Goal: Transaction & Acquisition: Purchase product/service

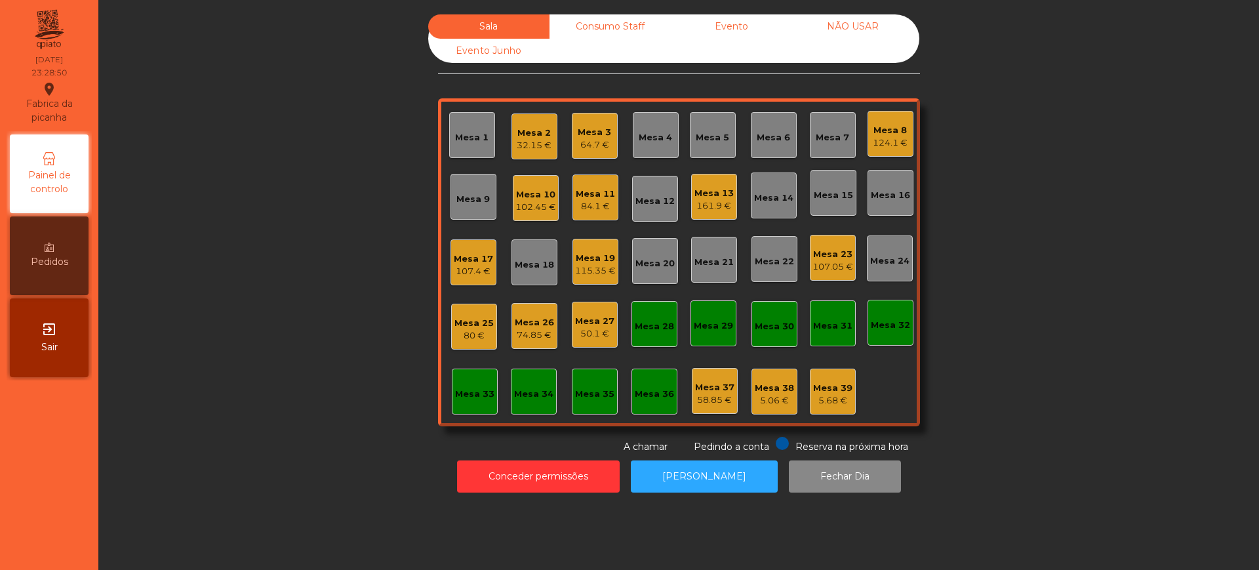
click at [205, 190] on div "Sala Consumo Staff Evento NÃO USAR Evento Junho Mesa 1 Mesa 2 32.15 € Mesa 3 64…" at bounding box center [678, 233] width 1125 height 439
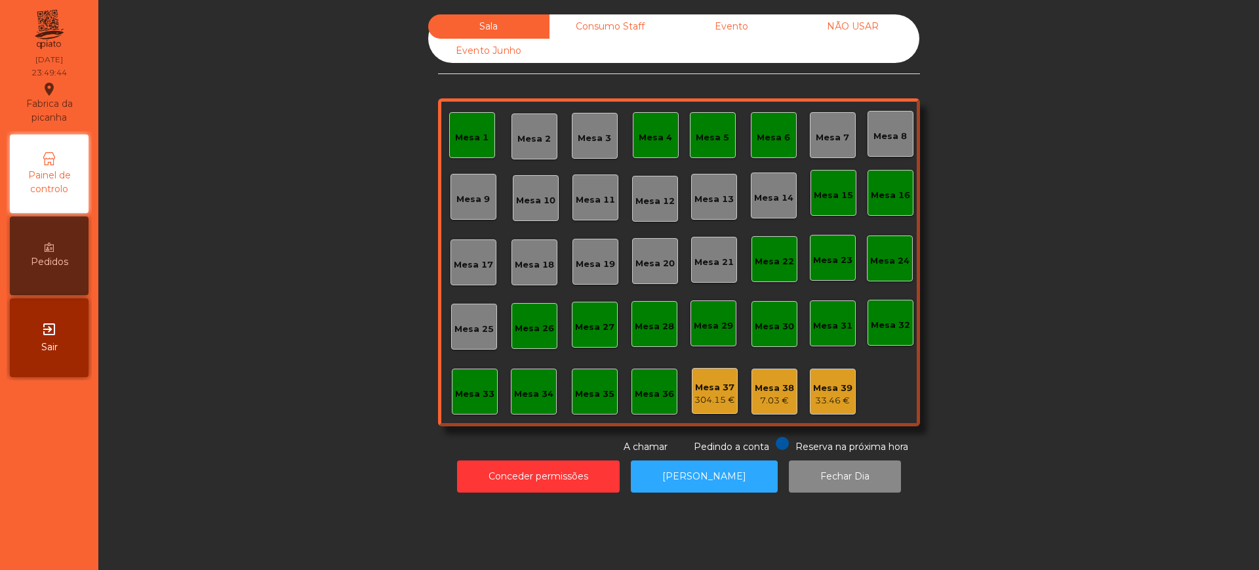
click at [51, 353] on span "Sair" at bounding box center [49, 347] width 16 height 14
click at [498, 479] on button "Conceder permissões" at bounding box center [538, 476] width 163 height 32
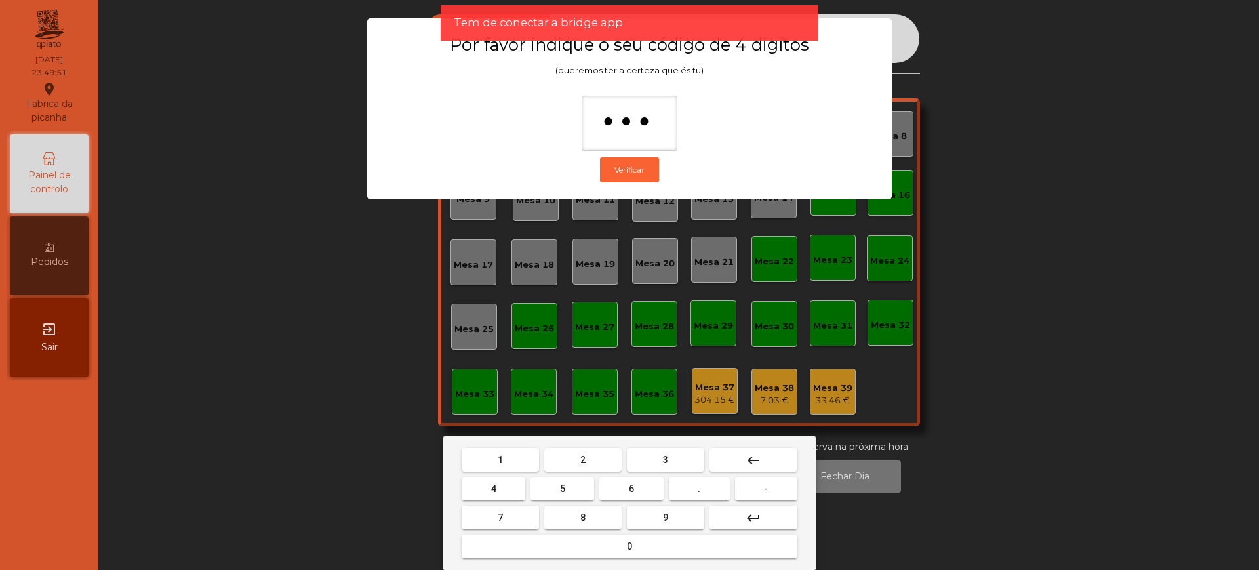
type input "****"
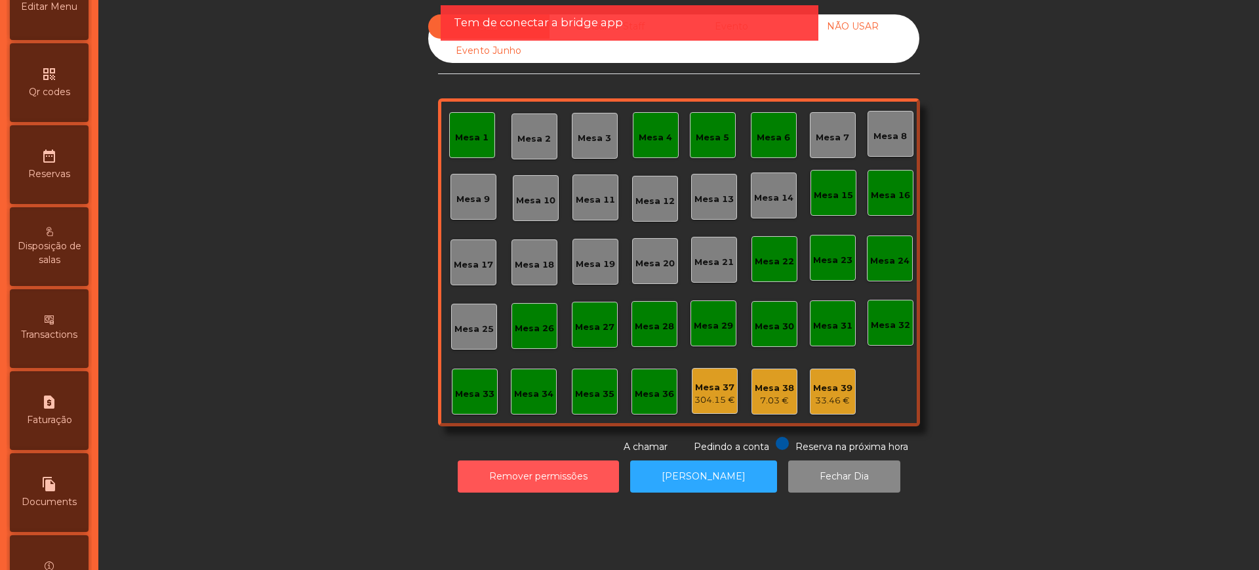
scroll to position [555, 0]
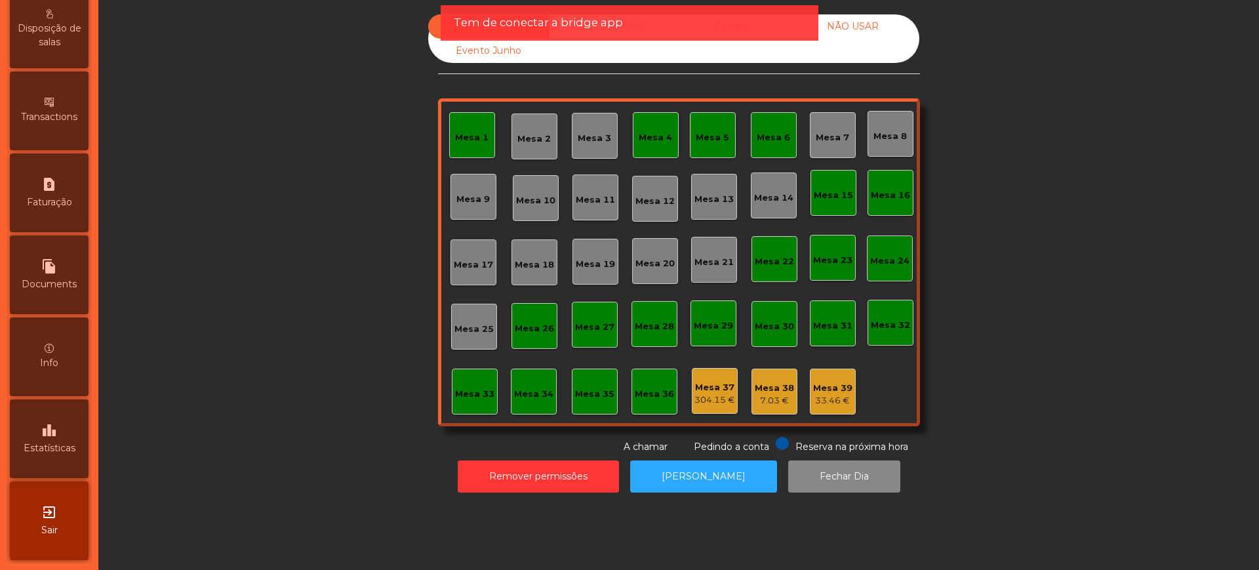
click at [69, 431] on div "leaderboard Estatísticas" at bounding box center [49, 438] width 79 height 79
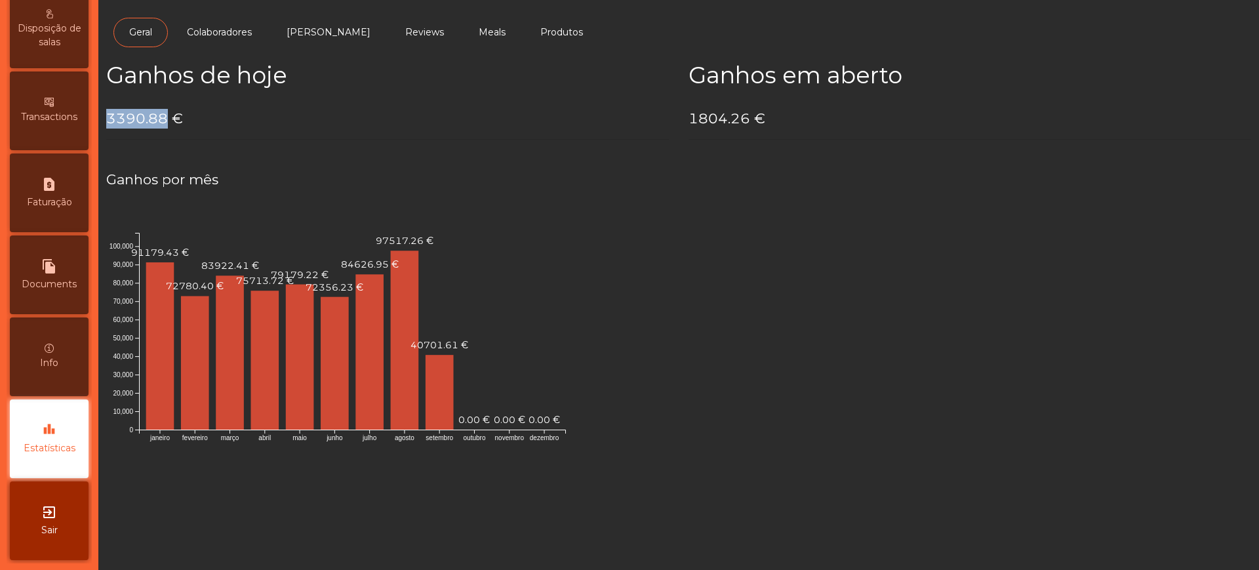
drag, startPoint x: 109, startPoint y: 116, endPoint x: 163, endPoint y: 121, distance: 53.9
click at [163, 121] on h4 "3390.88 €" at bounding box center [387, 119] width 562 height 20
copy h4 "3390.88"
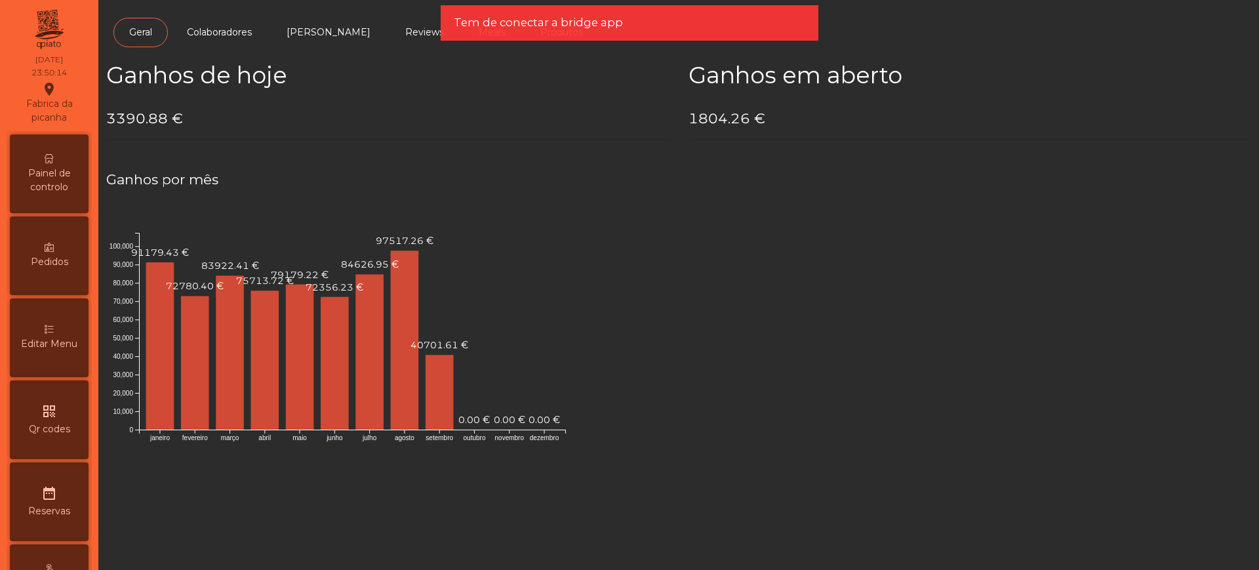
click at [64, 174] on span "Painel de controlo" at bounding box center [49, 180] width 72 height 28
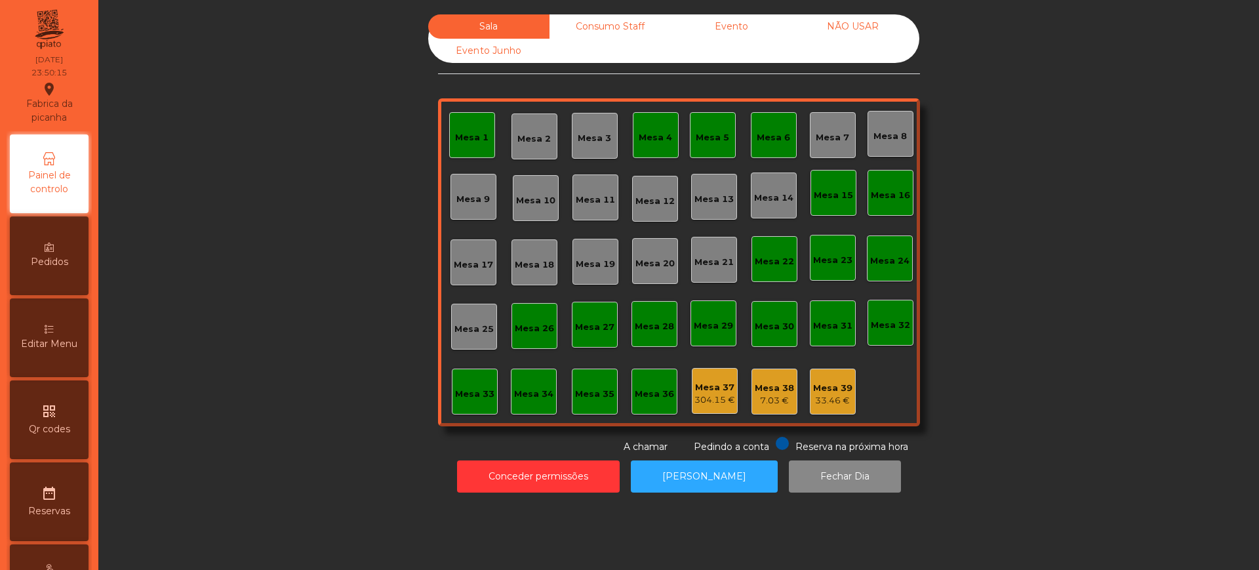
click at [706, 28] on div "Evento" at bounding box center [731, 26] width 121 height 24
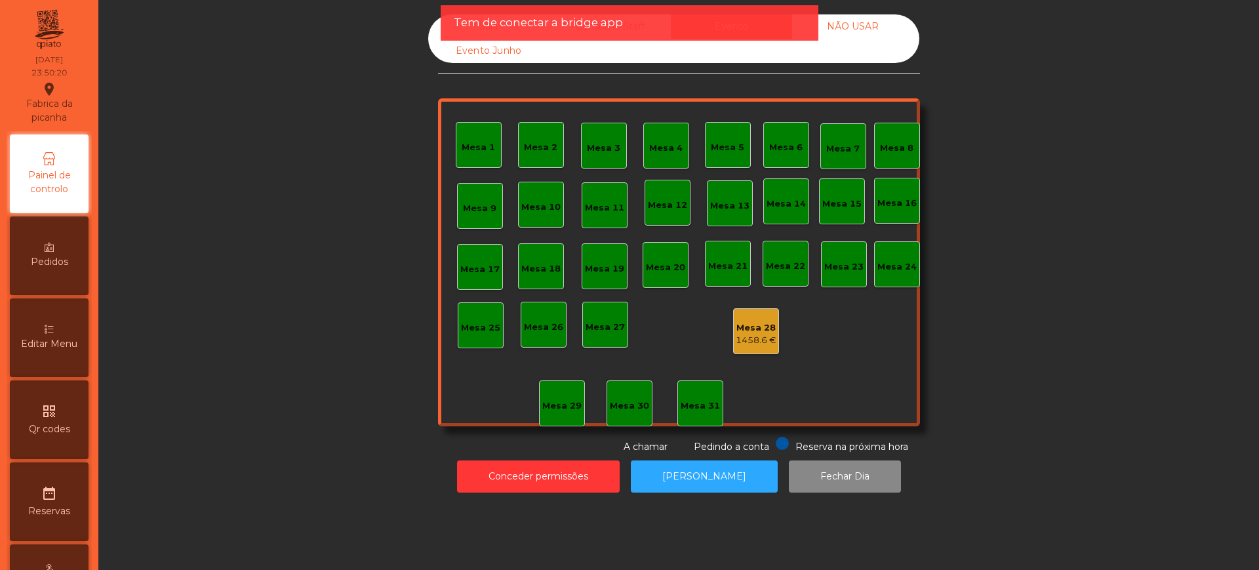
click at [749, 332] on div "Mesa 28" at bounding box center [755, 327] width 41 height 13
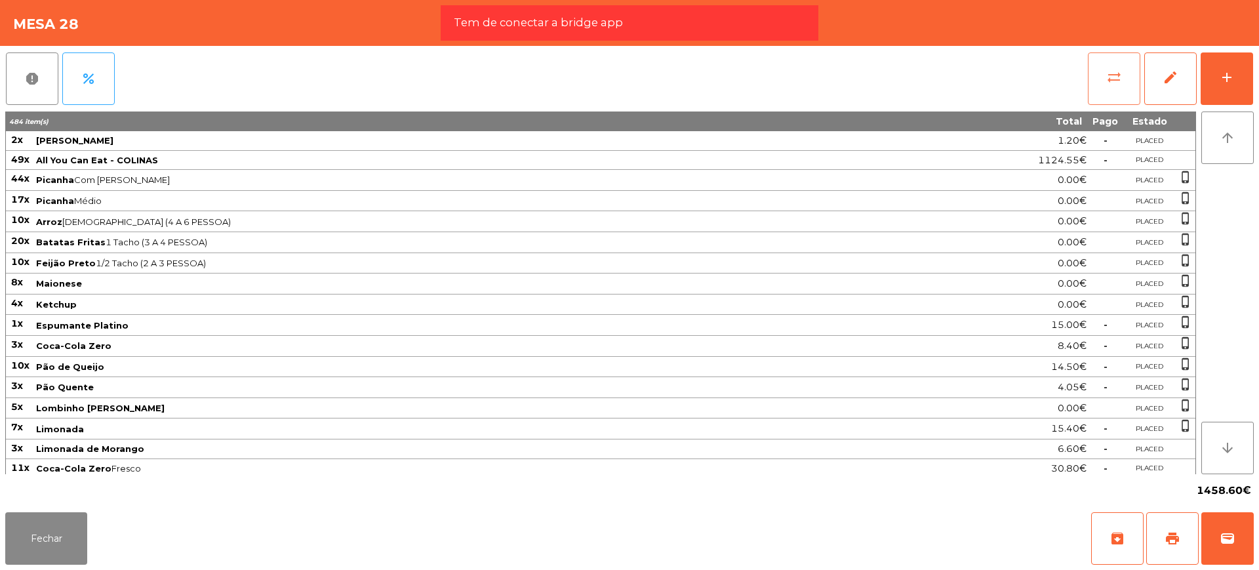
click at [1119, 66] on button "sync_alt" at bounding box center [1113, 78] width 52 height 52
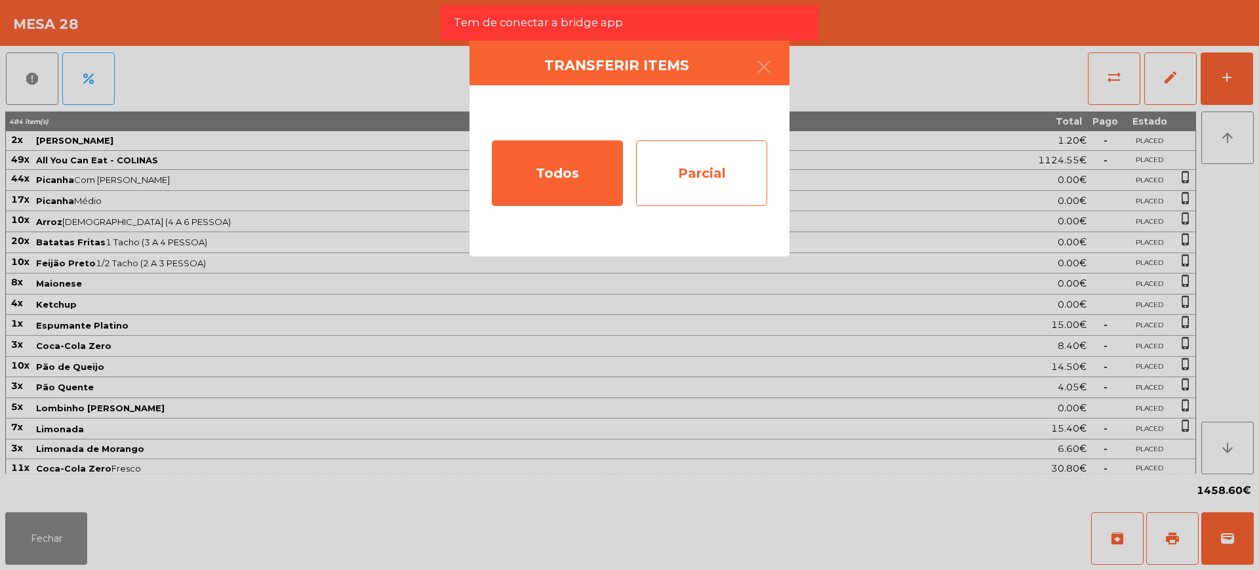
click at [709, 171] on div "Parcial" at bounding box center [701, 173] width 131 height 66
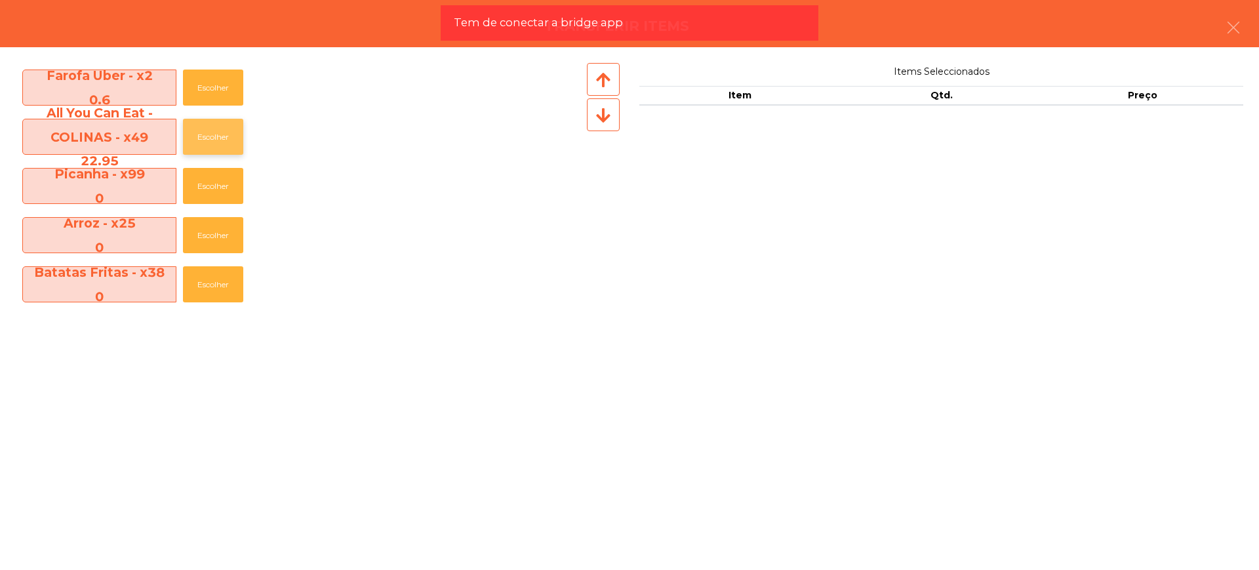
click at [211, 136] on button "Escolher" at bounding box center [213, 137] width 60 height 36
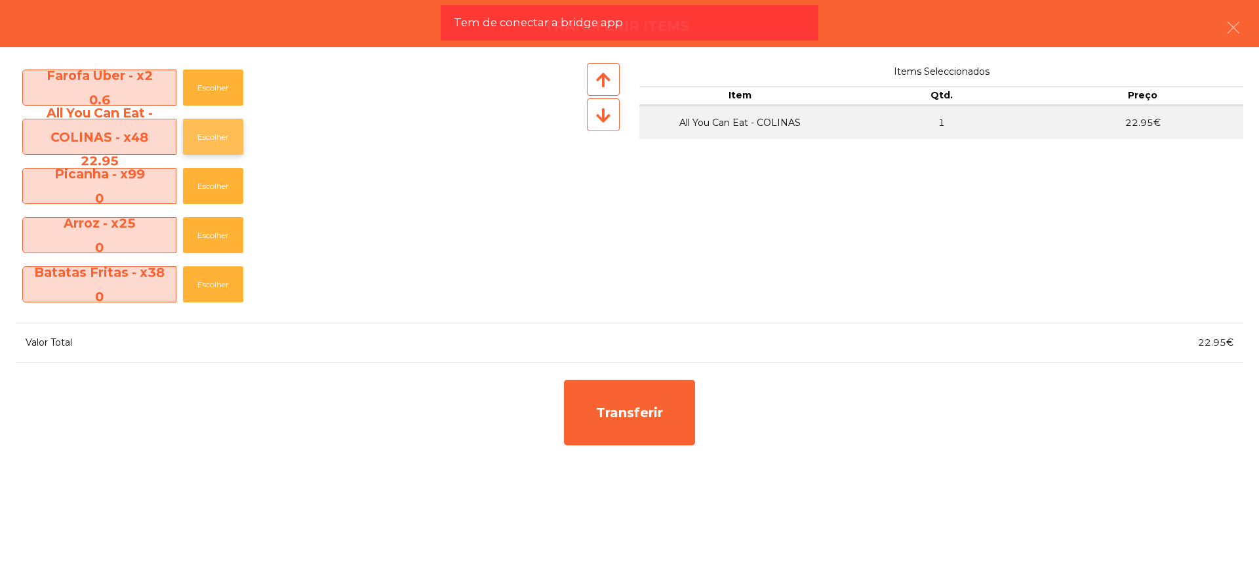
click at [211, 136] on button "Escolher" at bounding box center [213, 137] width 60 height 36
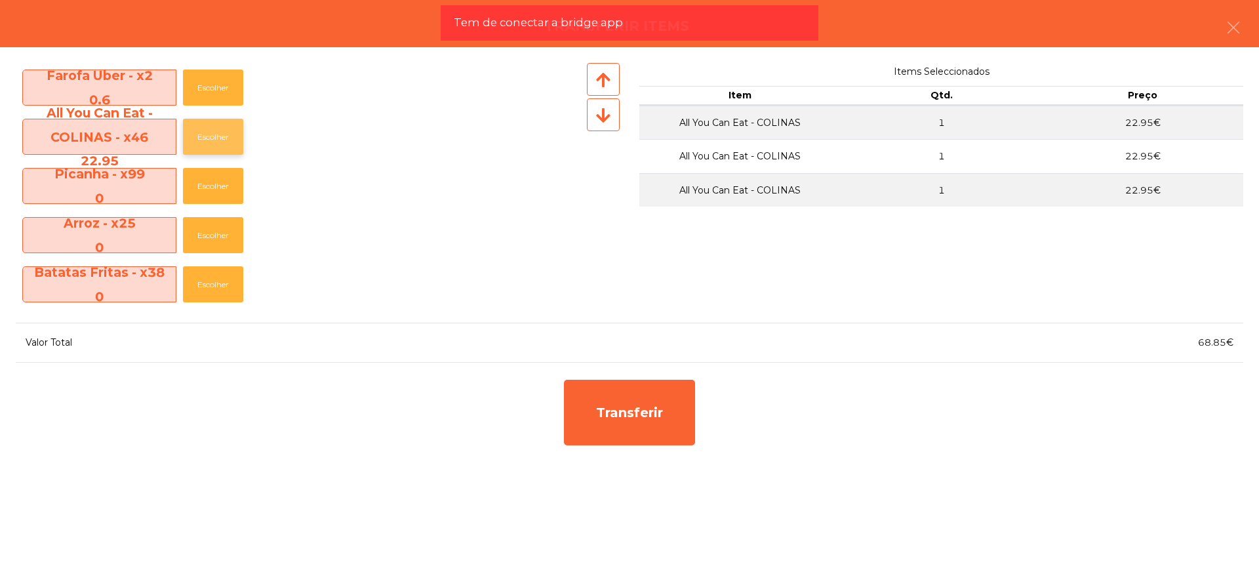
click at [211, 136] on button "Escolher" at bounding box center [213, 137] width 60 height 36
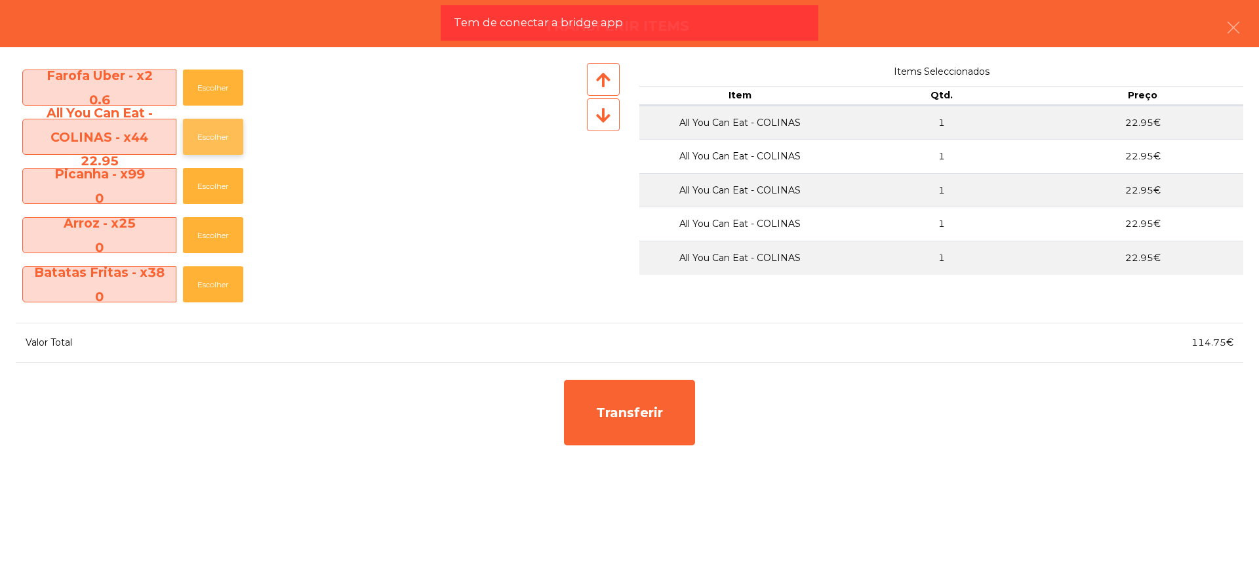
click at [211, 136] on button "Escolher" at bounding box center [213, 137] width 60 height 36
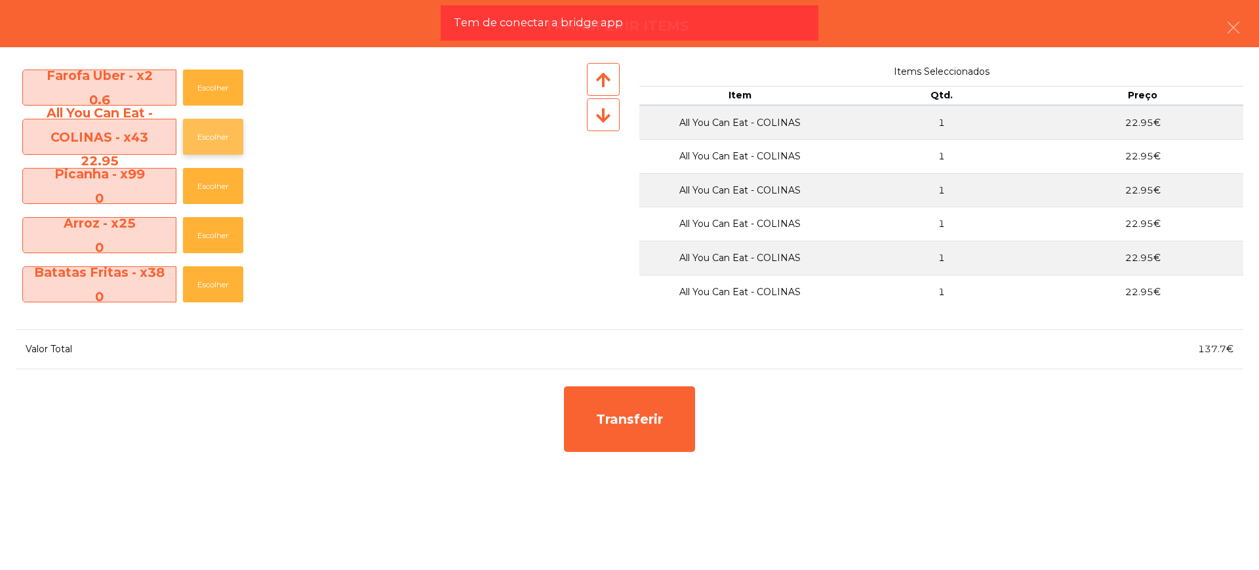
click at [211, 136] on button "Escolher" at bounding box center [213, 137] width 60 height 36
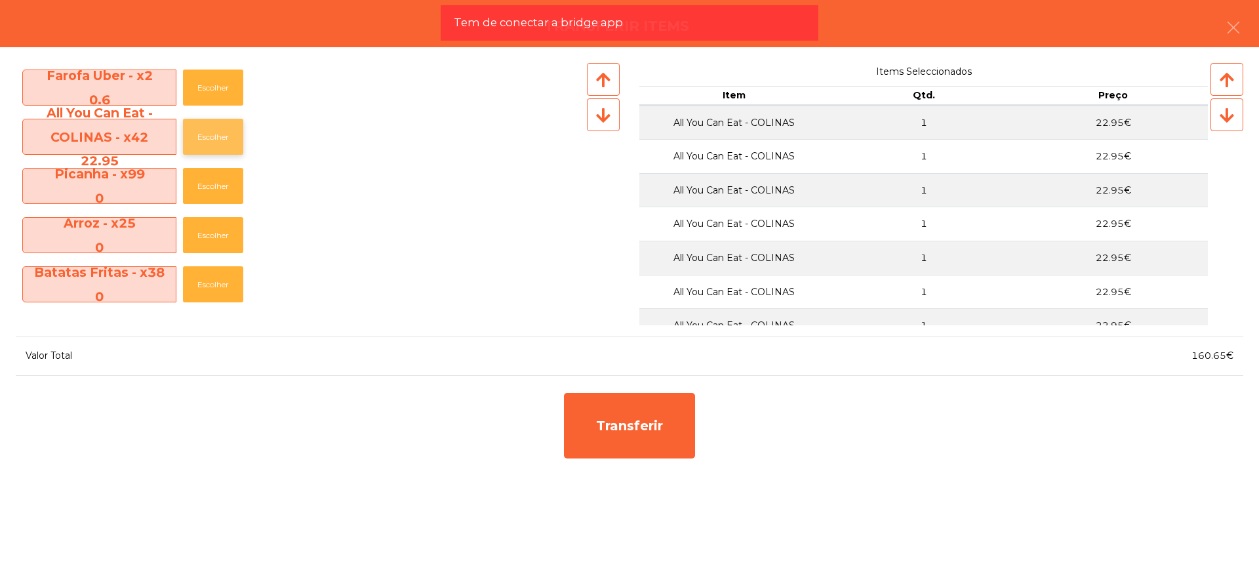
click at [211, 136] on button "Escolher" at bounding box center [213, 137] width 60 height 36
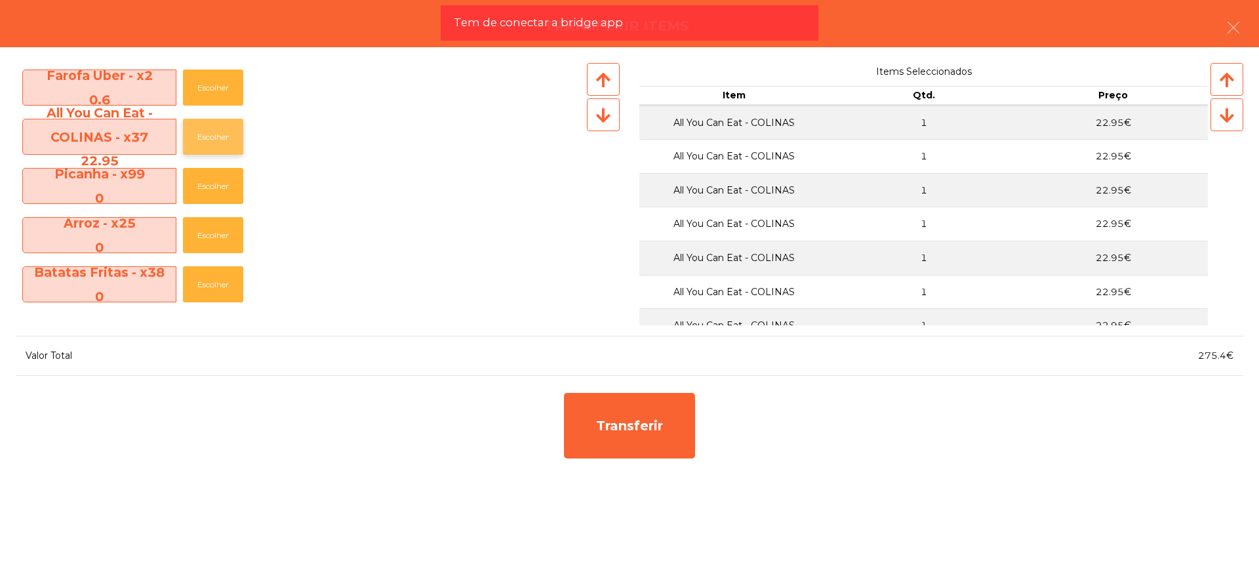
click at [211, 136] on button "Escolher" at bounding box center [213, 137] width 60 height 36
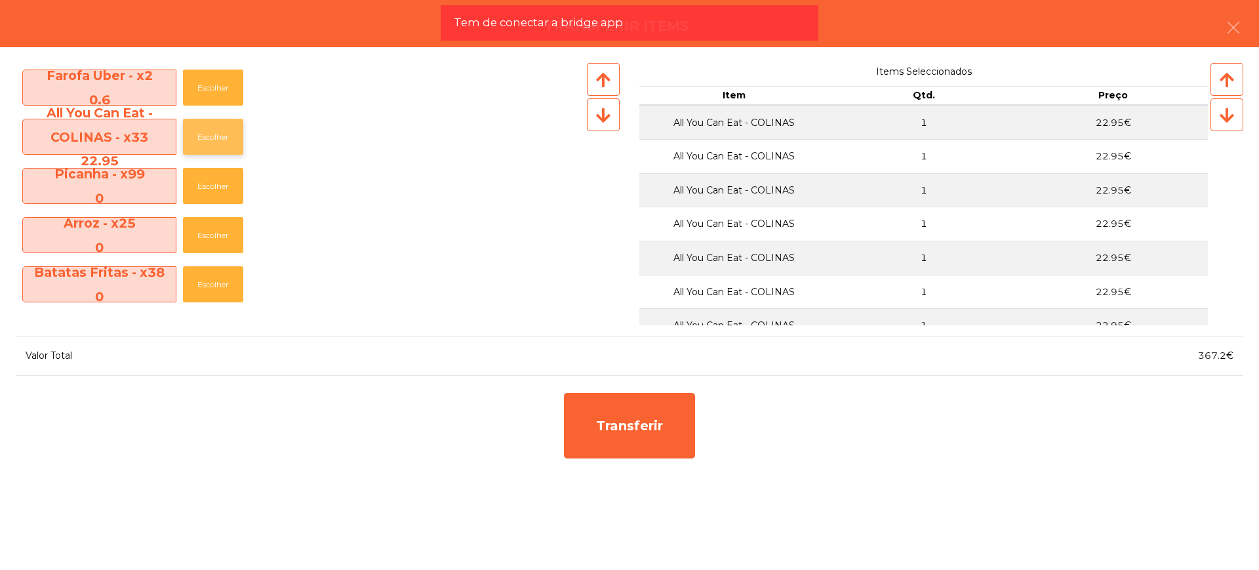
click at [211, 136] on button "Escolher" at bounding box center [213, 137] width 60 height 36
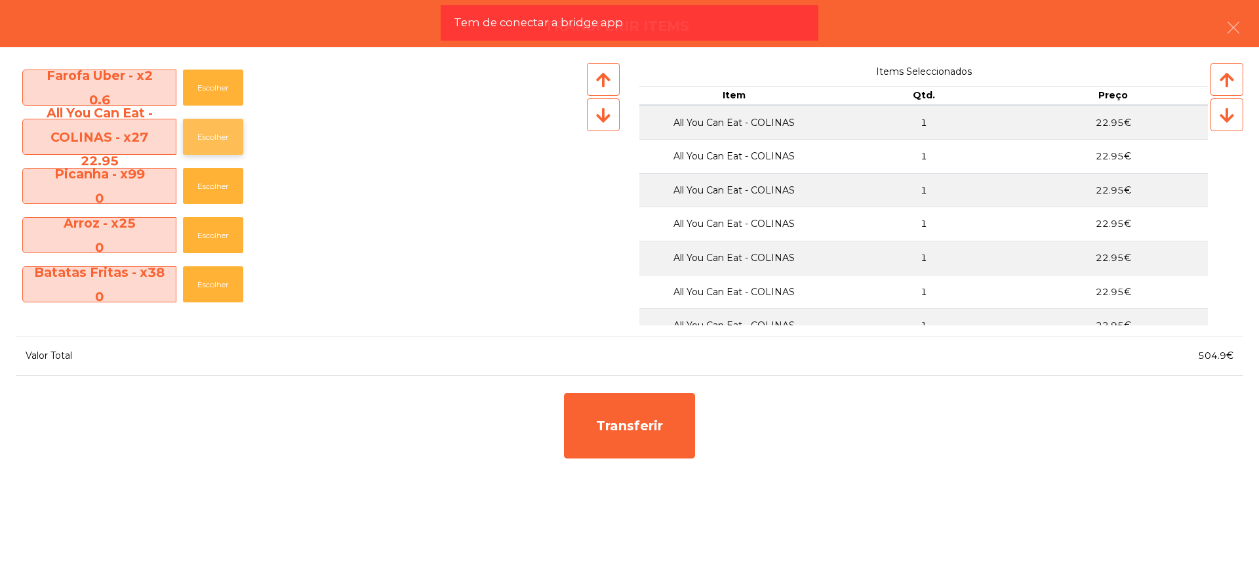
click at [211, 136] on button "Escolher" at bounding box center [213, 137] width 60 height 36
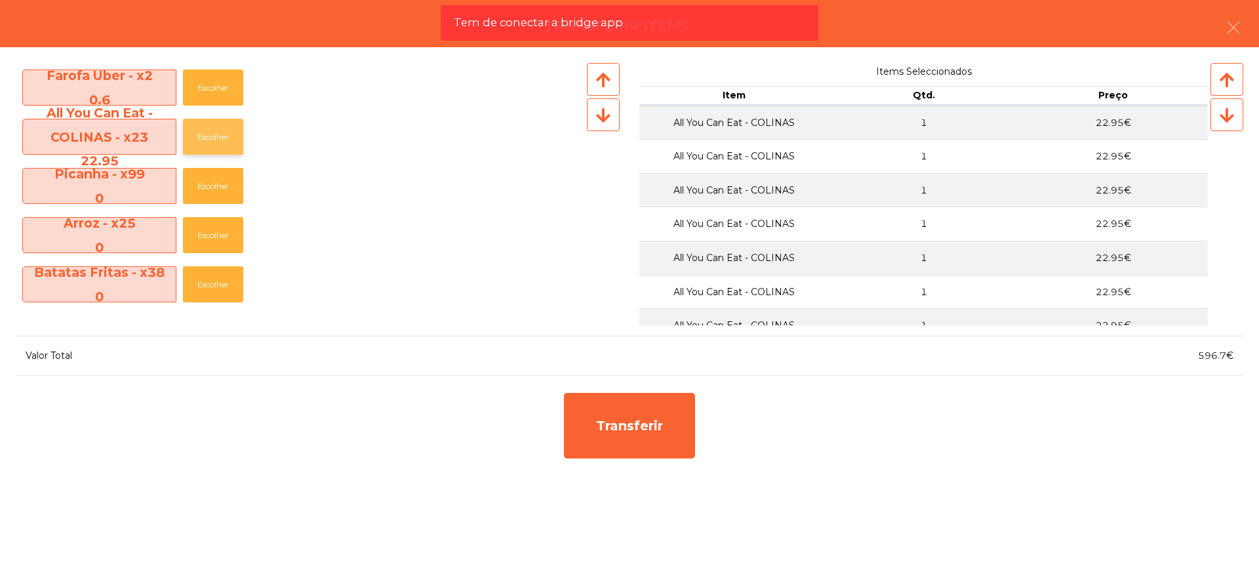
click at [211, 136] on button "Escolher" at bounding box center [213, 137] width 60 height 36
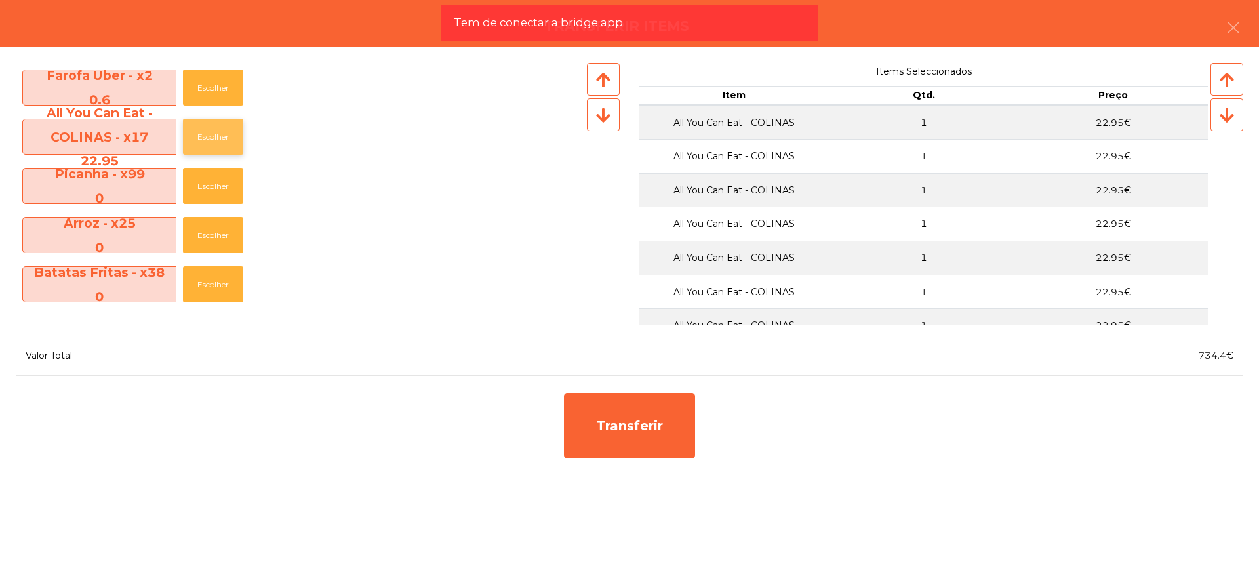
click at [211, 136] on button "Escolher" at bounding box center [213, 137] width 60 height 36
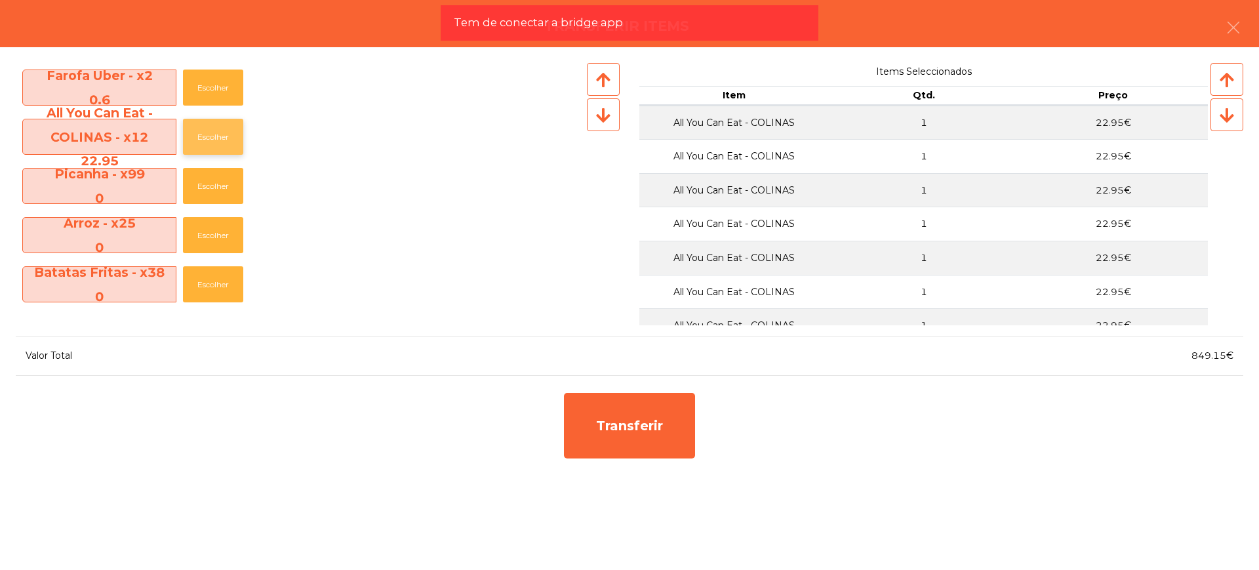
click at [211, 136] on button "Escolher" at bounding box center [213, 137] width 60 height 36
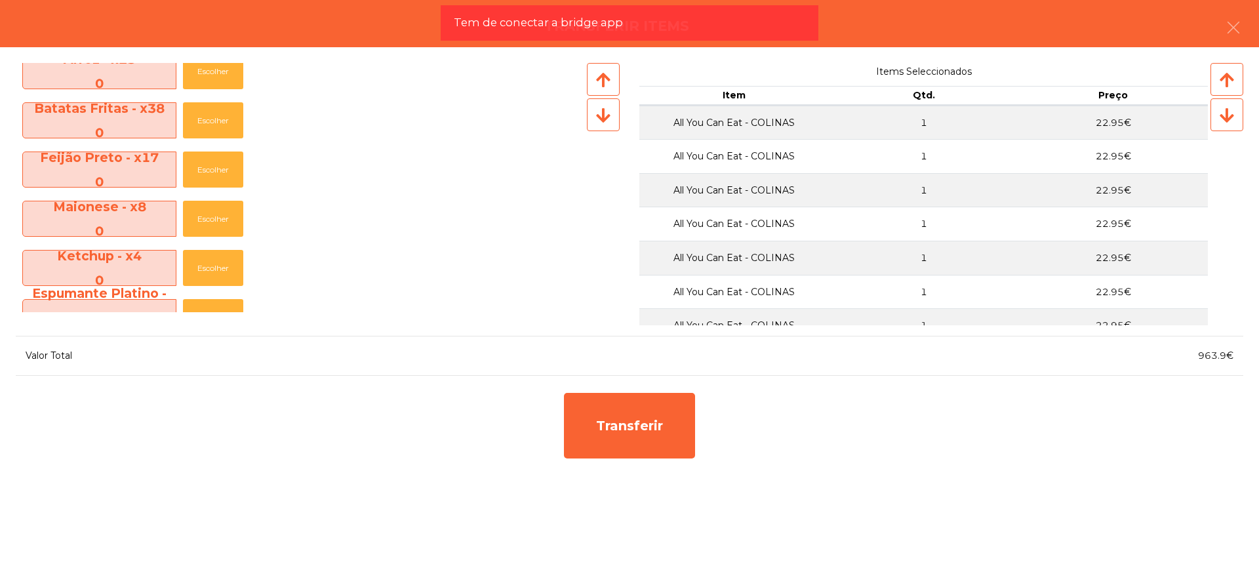
scroll to position [328, 0]
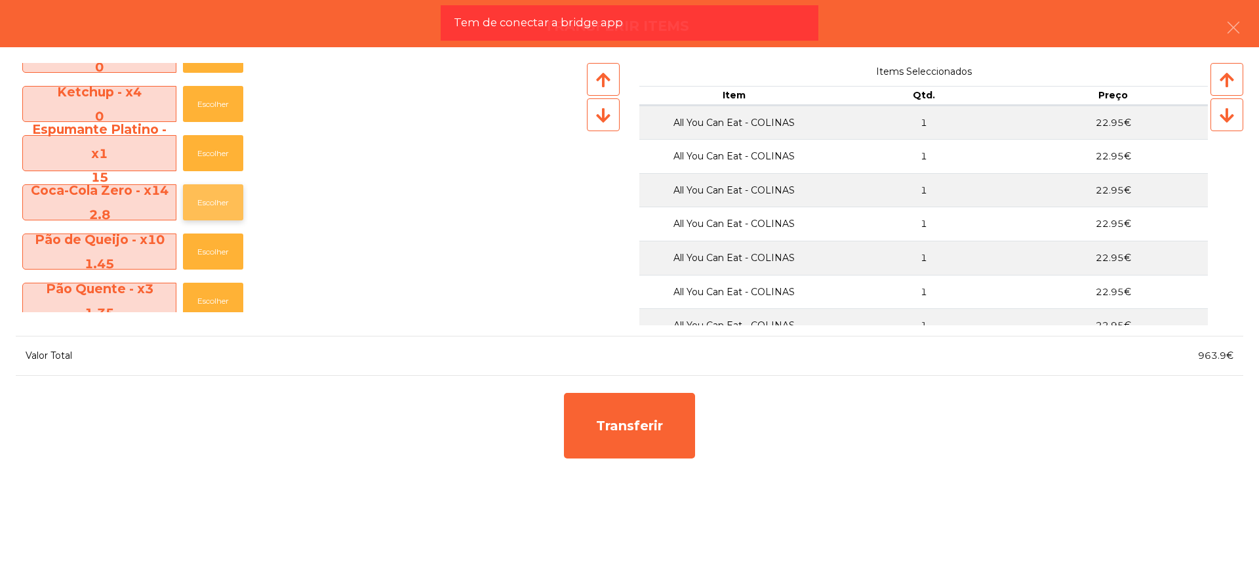
click at [212, 206] on button "Escolher" at bounding box center [213, 202] width 60 height 36
click at [216, 206] on button "Escolher" at bounding box center [213, 202] width 60 height 36
click at [214, 262] on button "Escolher" at bounding box center [213, 251] width 60 height 36
drag, startPoint x: 1194, startPoint y: 357, endPoint x: 1224, endPoint y: 357, distance: 29.5
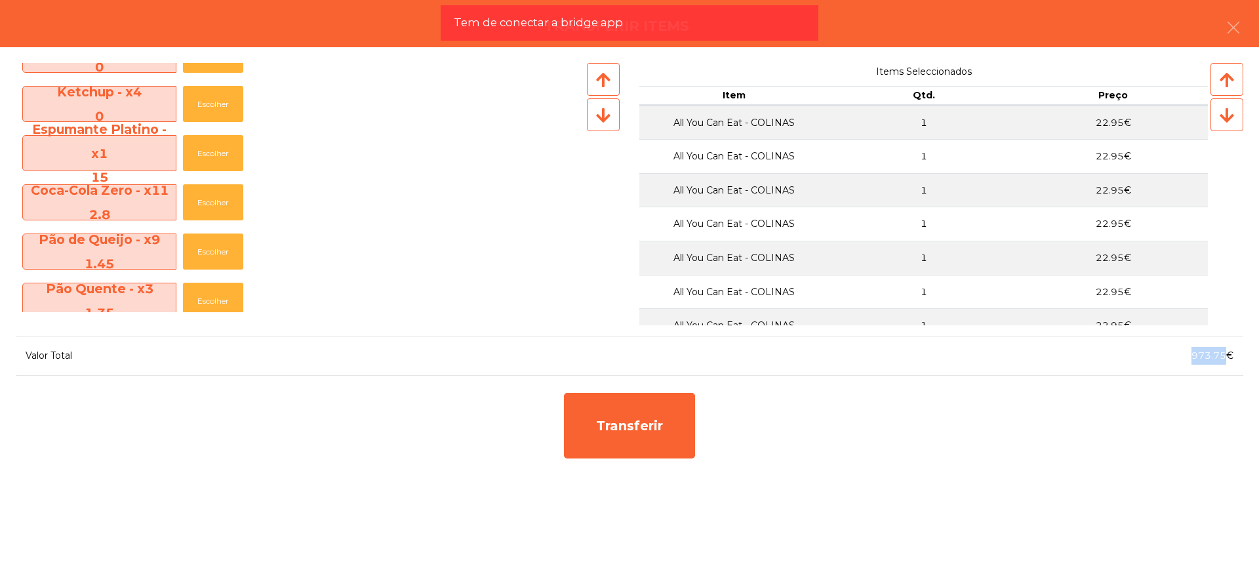
click at [1224, 357] on span "973.75€" at bounding box center [1212, 355] width 42 height 12
copy span "973.75"
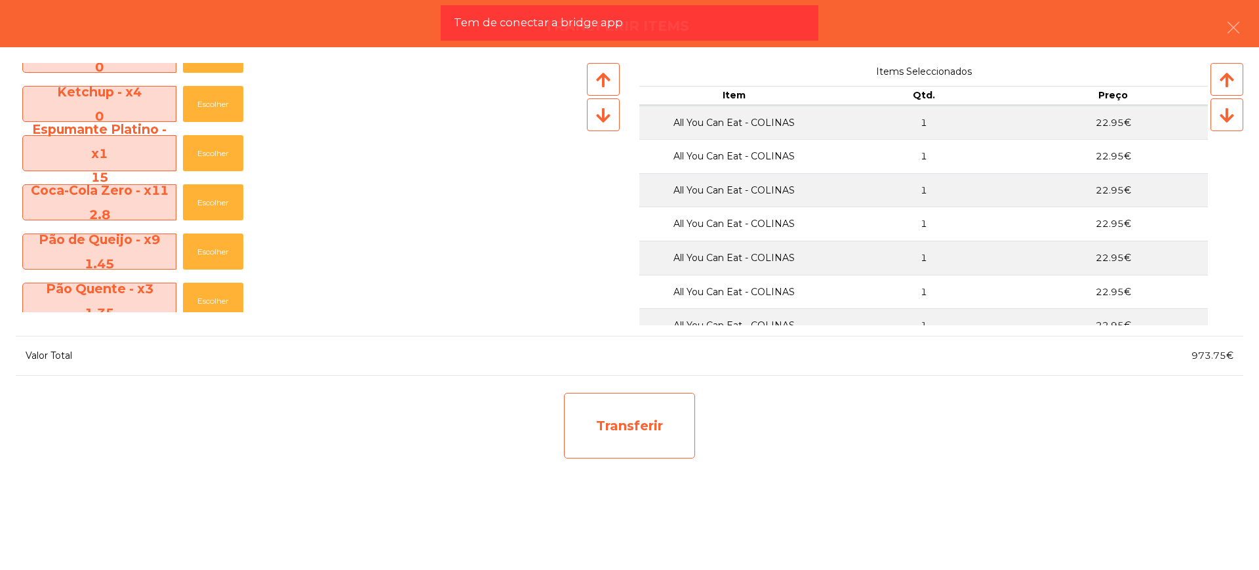
click at [596, 431] on div "Transferir" at bounding box center [629, 426] width 131 height 66
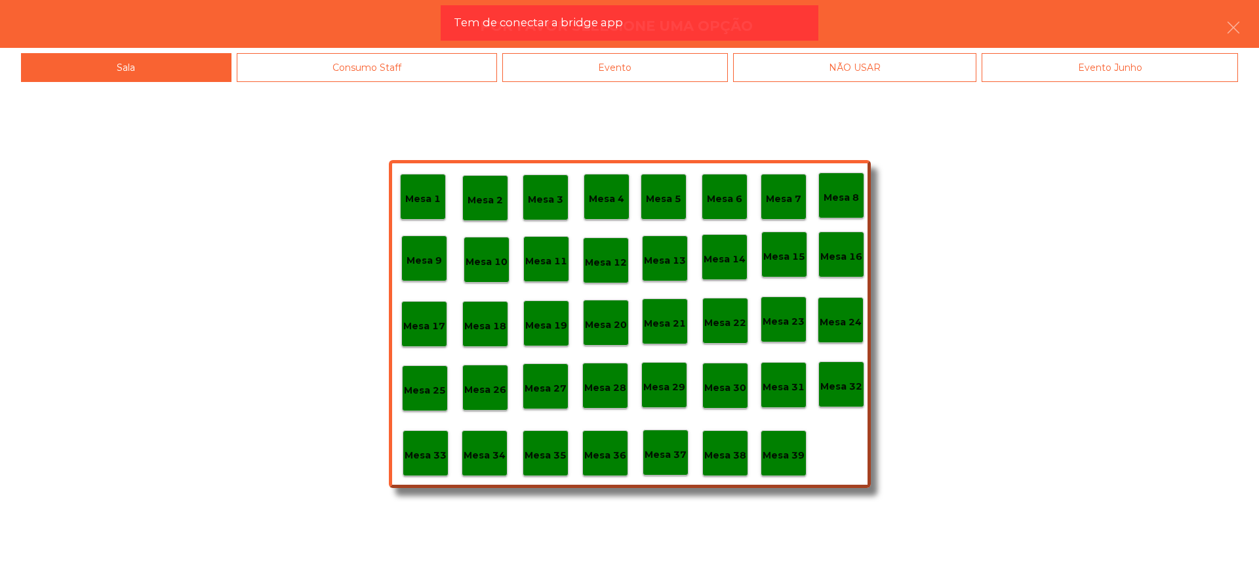
click at [678, 391] on p "Mesa 29" at bounding box center [664, 387] width 42 height 15
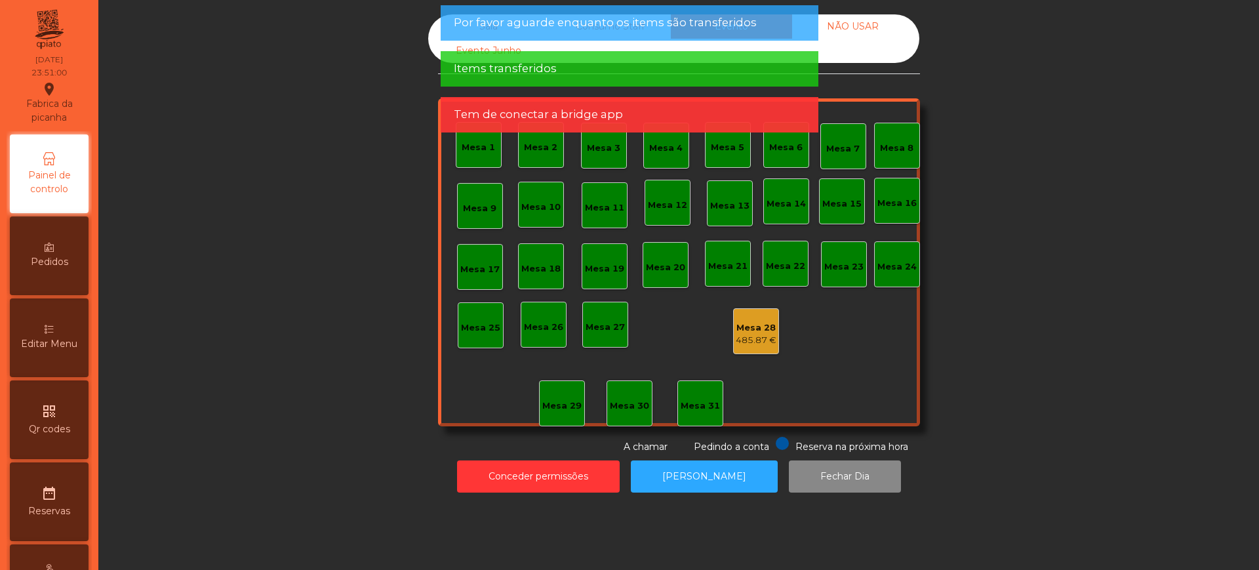
click at [743, 338] on div "485.87 €" at bounding box center [755, 340] width 41 height 13
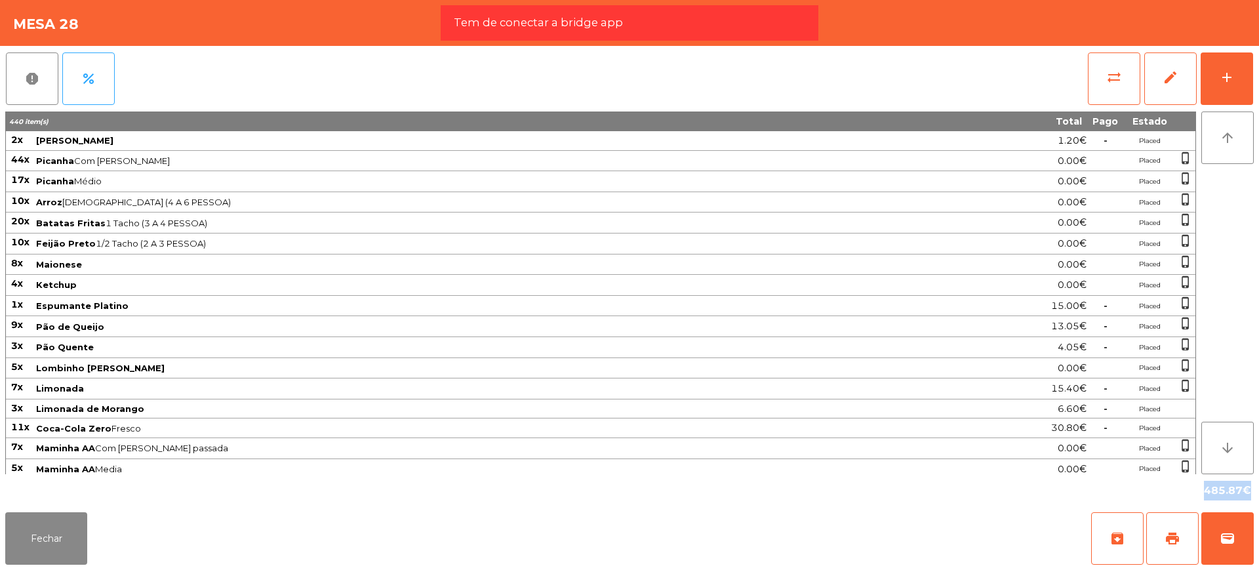
drag, startPoint x: 1196, startPoint y: 490, endPoint x: 1241, endPoint y: 497, distance: 45.1
click at [1241, 497] on div "485.87€" at bounding box center [629, 490] width 1248 height 33
copy div "485.87"
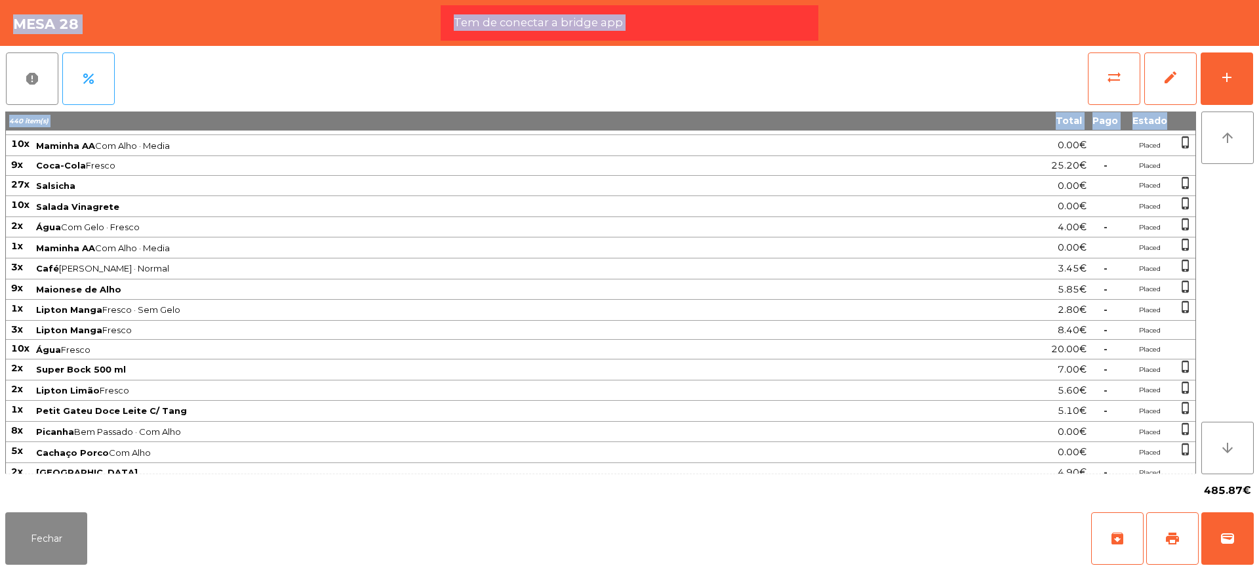
scroll to position [1377, 0]
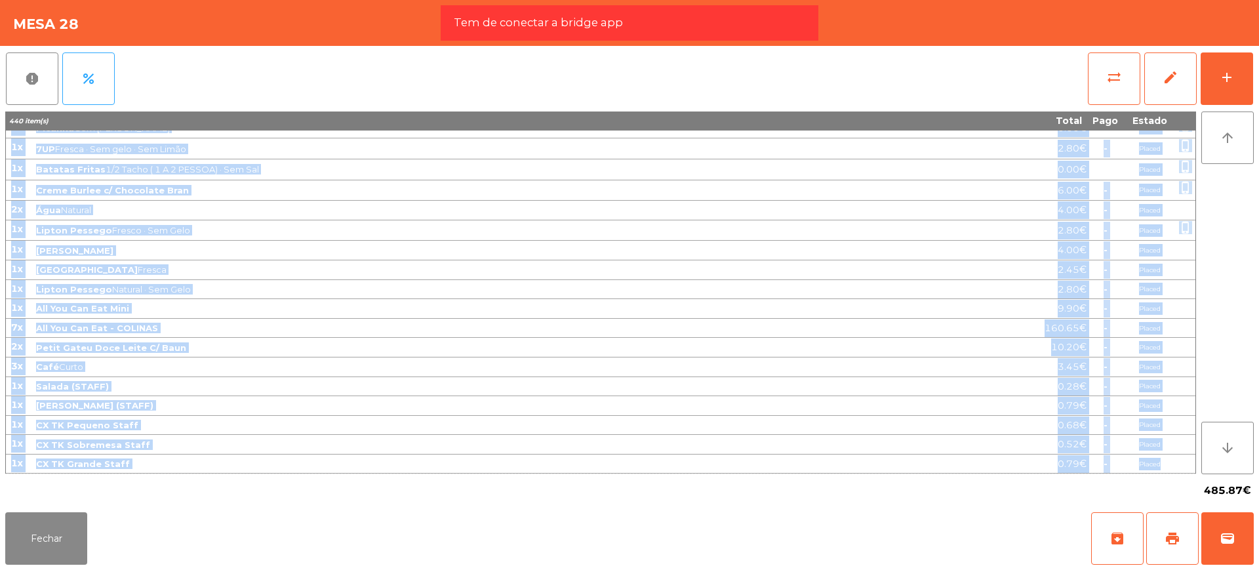
drag, startPoint x: 10, startPoint y: 136, endPoint x: 1192, endPoint y: 468, distance: 1228.3
copy tbody "5l Ipsumd Sita 4.83€ - Consec 07a Elitsed Doe Temp · Incid 3.79€ Utlabo etdol_m…"
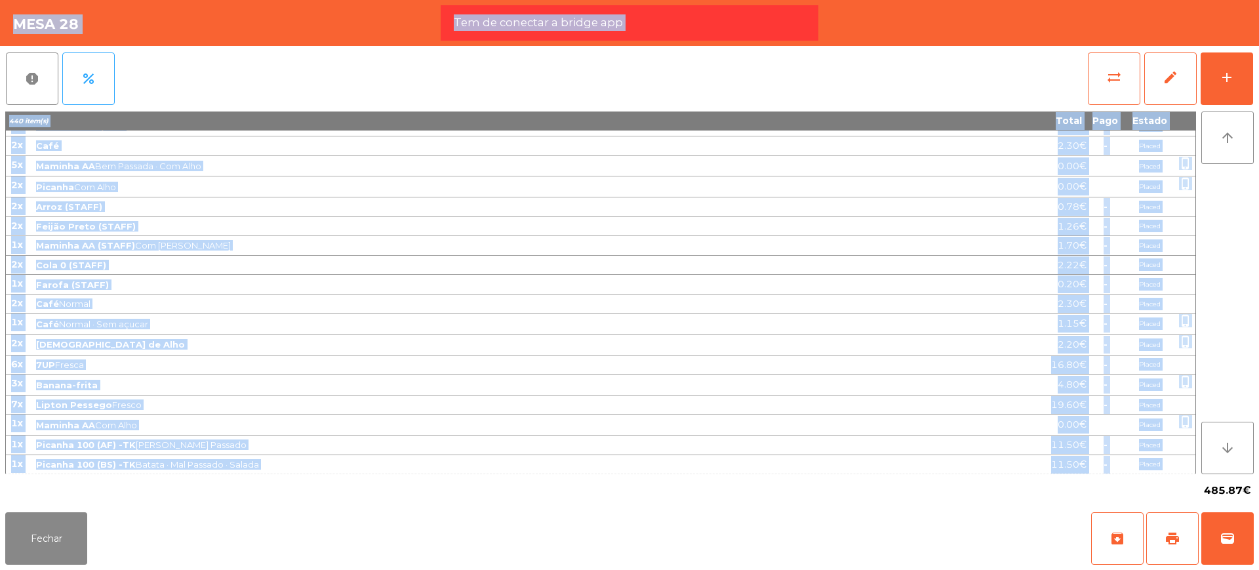
scroll to position [0, 0]
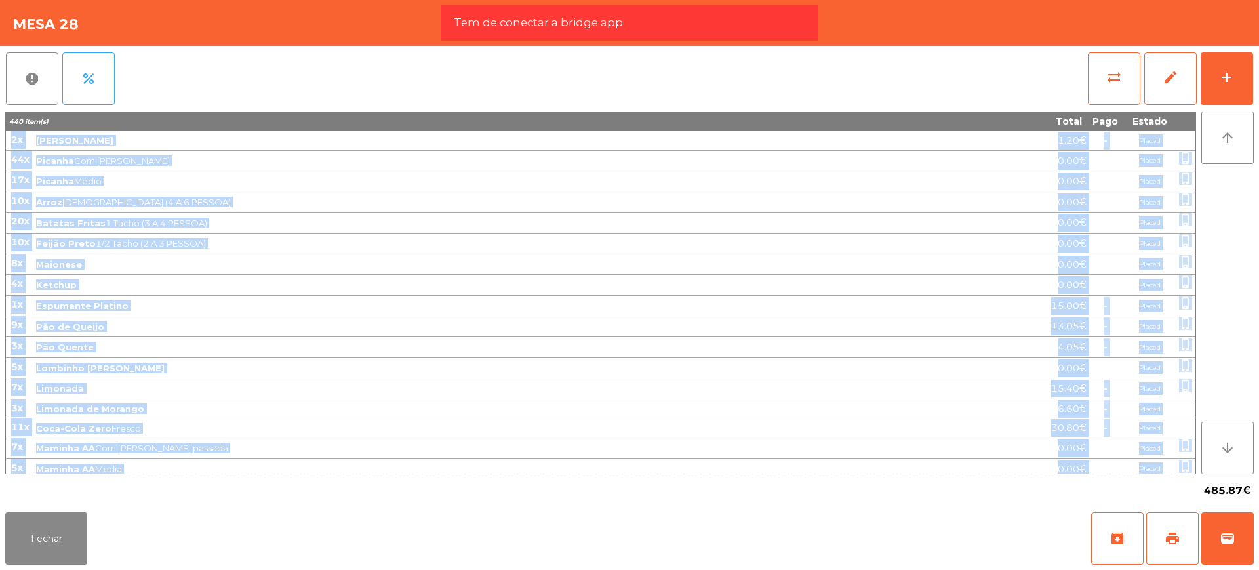
drag, startPoint x: 1188, startPoint y: 464, endPoint x: 9, endPoint y: 138, distance: 1223.6
copy tbody "5l Ipsumd Sita 4.83€ - Consec 07a Elitsed Doe Temp · Incid 3.79€ Utlabo etdol_m…"
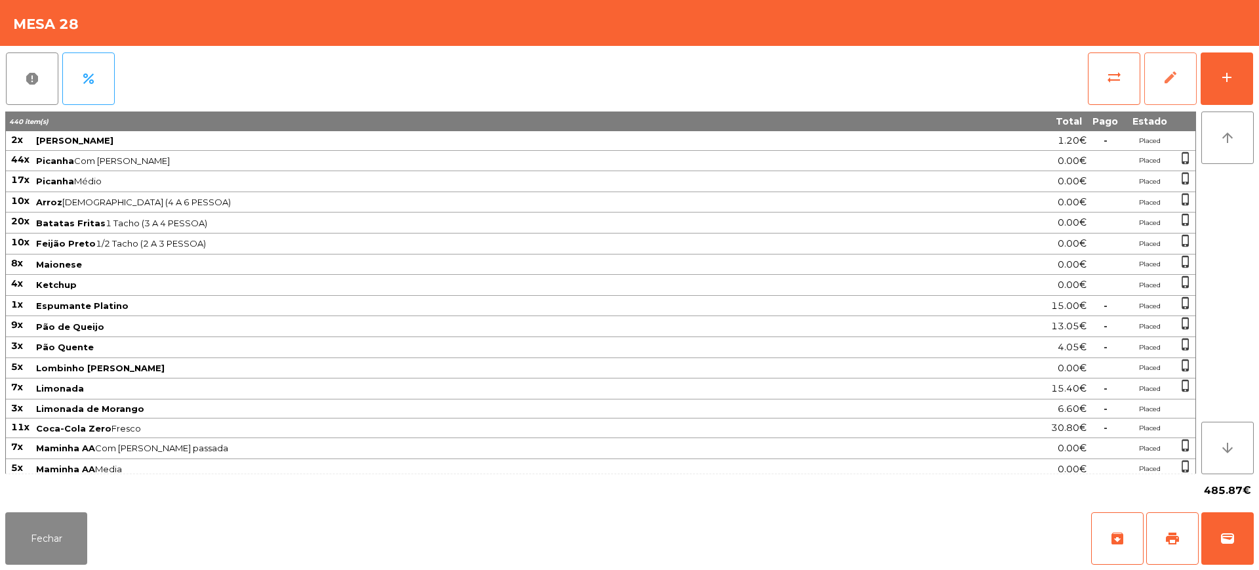
click at [1160, 87] on button "edit" at bounding box center [1170, 78] width 52 height 52
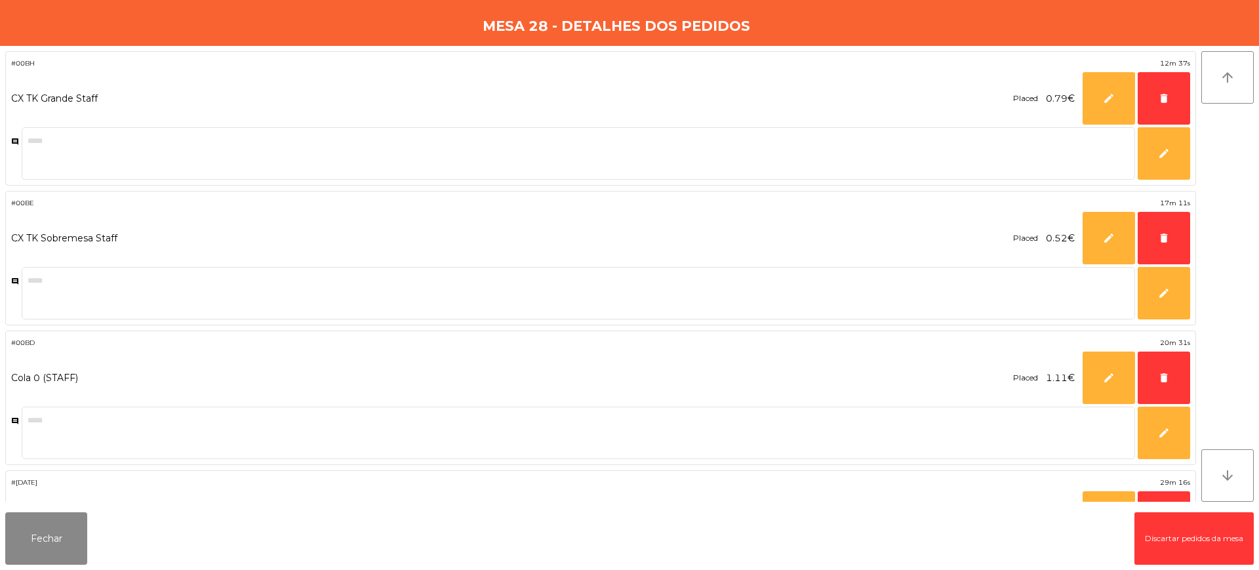
click at [1186, 522] on button "Discartar pedidos da mesa" at bounding box center [1193, 538] width 119 height 52
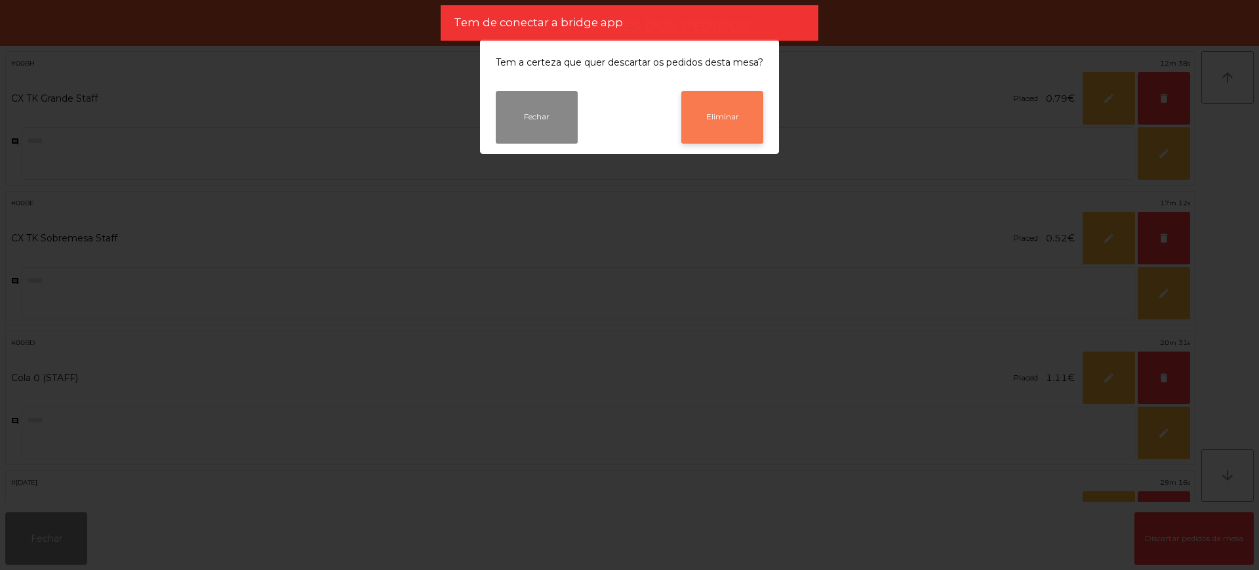
click at [733, 129] on button "Eliminar" at bounding box center [722, 117] width 82 height 52
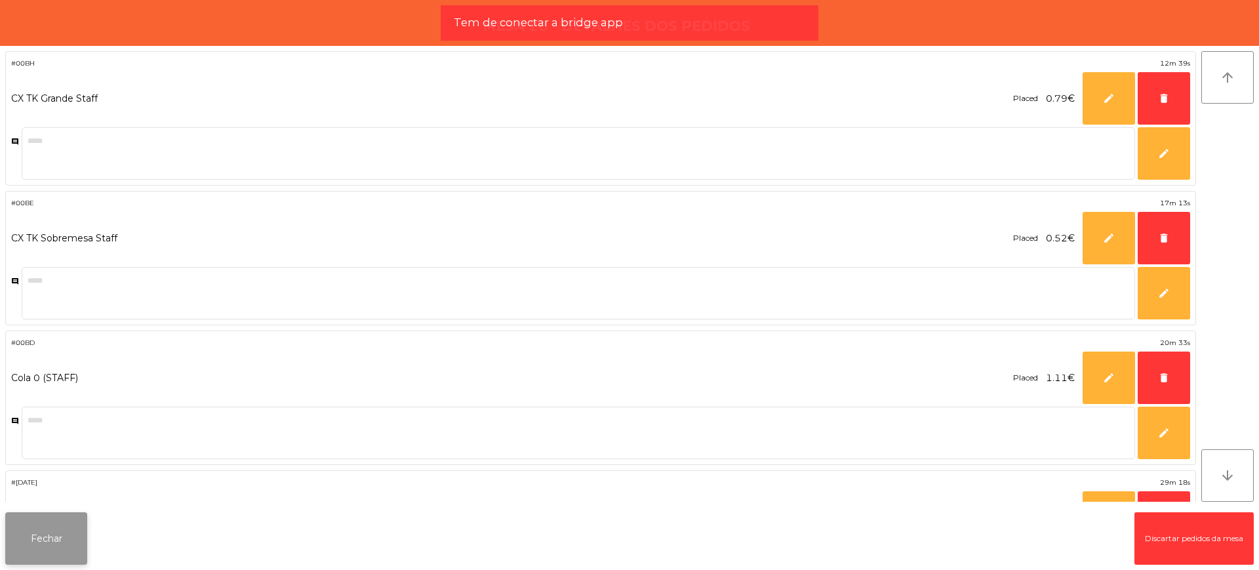
click at [49, 551] on button "Fechar" at bounding box center [46, 538] width 82 height 52
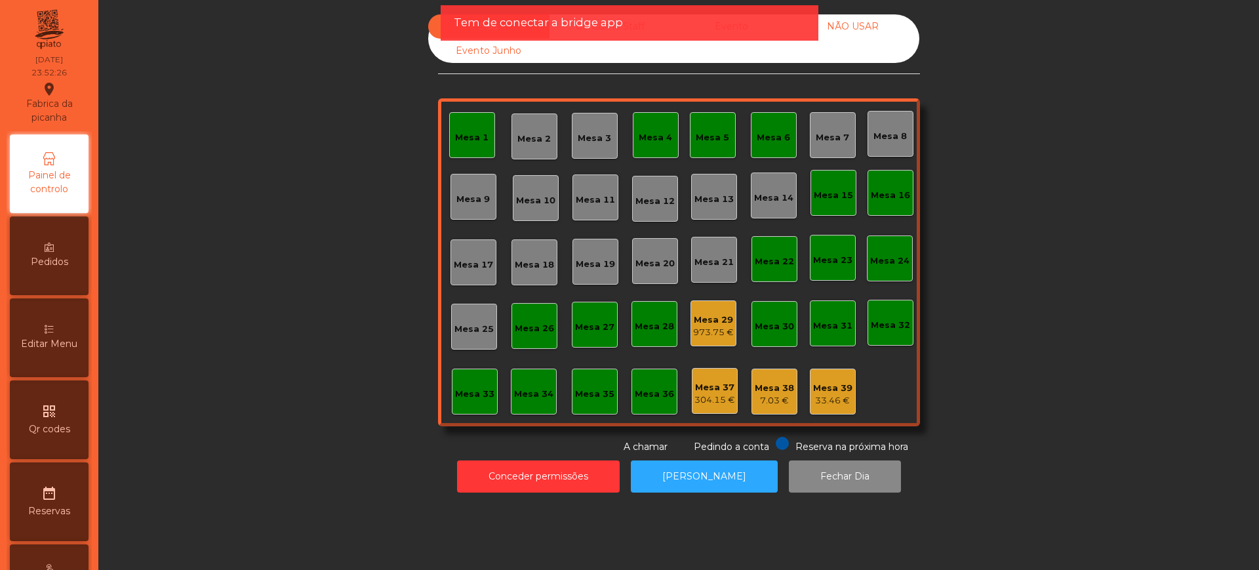
click at [701, 327] on div "973.75 €" at bounding box center [713, 332] width 41 height 13
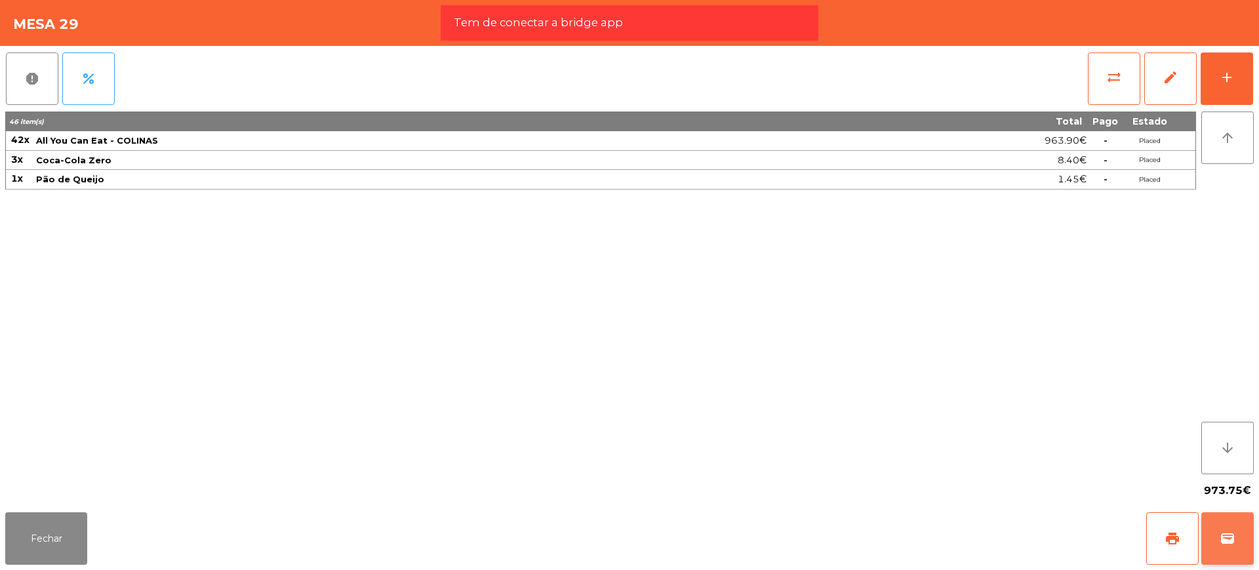
click at [1207, 530] on button "wallet" at bounding box center [1227, 538] width 52 height 52
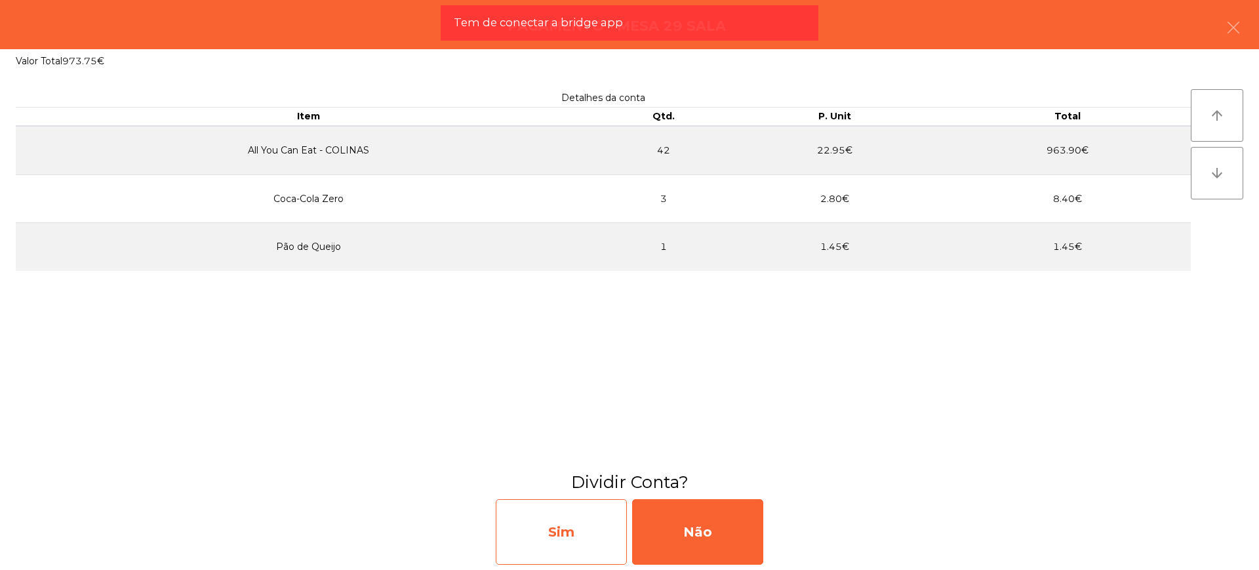
click at [548, 537] on div "Sim" at bounding box center [561, 532] width 131 height 66
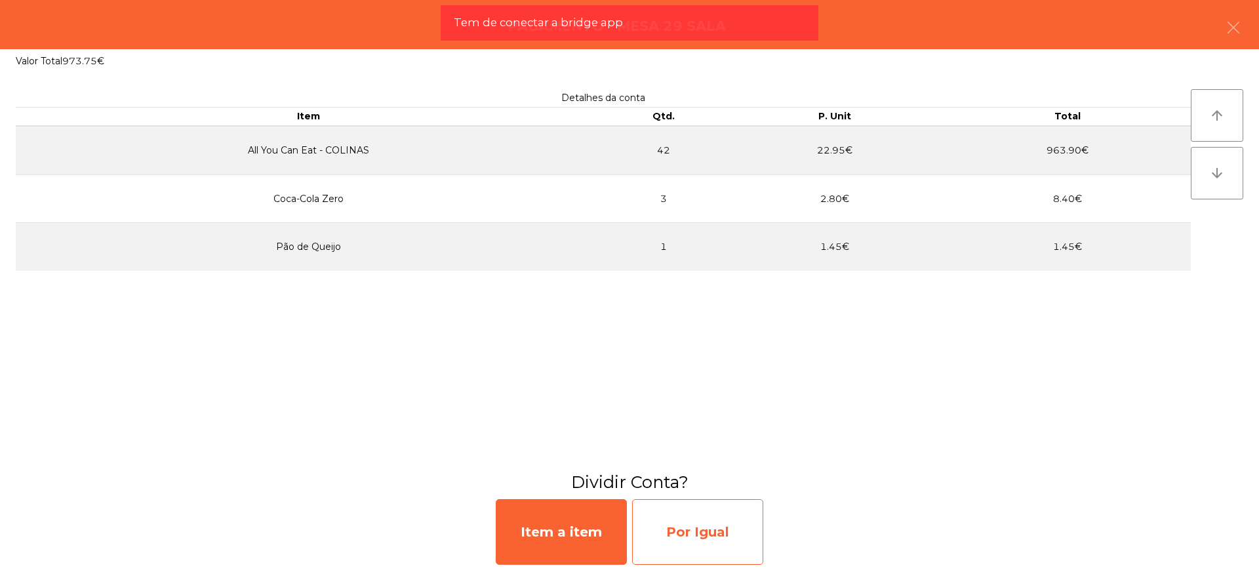
click at [709, 532] on div "Por Igual" at bounding box center [697, 532] width 131 height 66
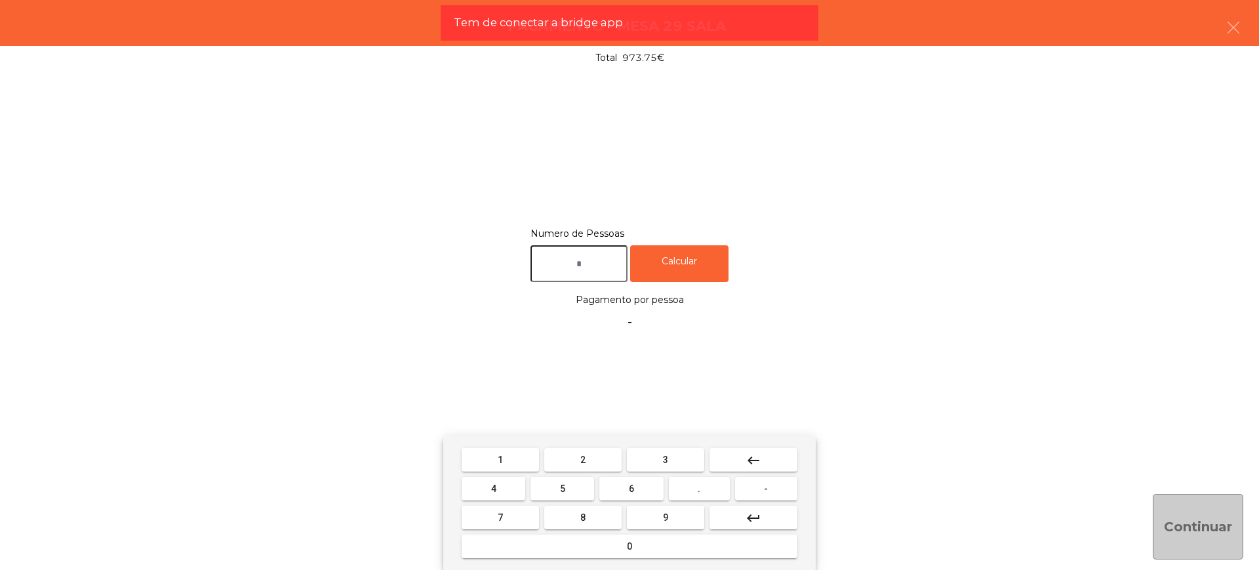
click at [583, 256] on input "text" at bounding box center [578, 263] width 97 height 37
type input "**"
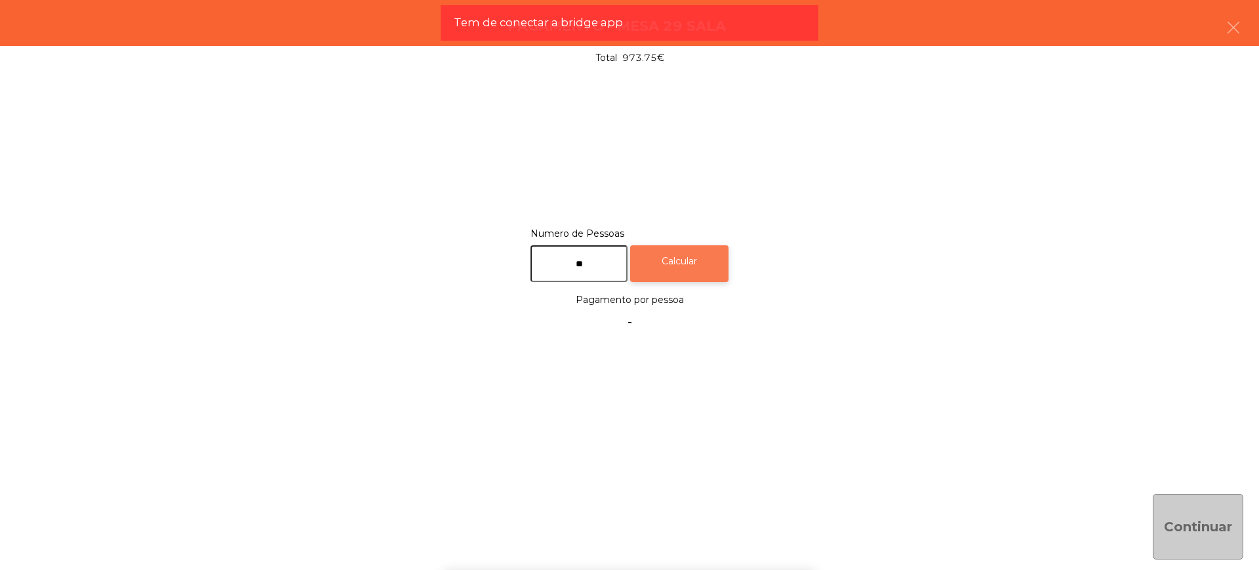
click at [699, 274] on div "Calcular" at bounding box center [679, 263] width 98 height 37
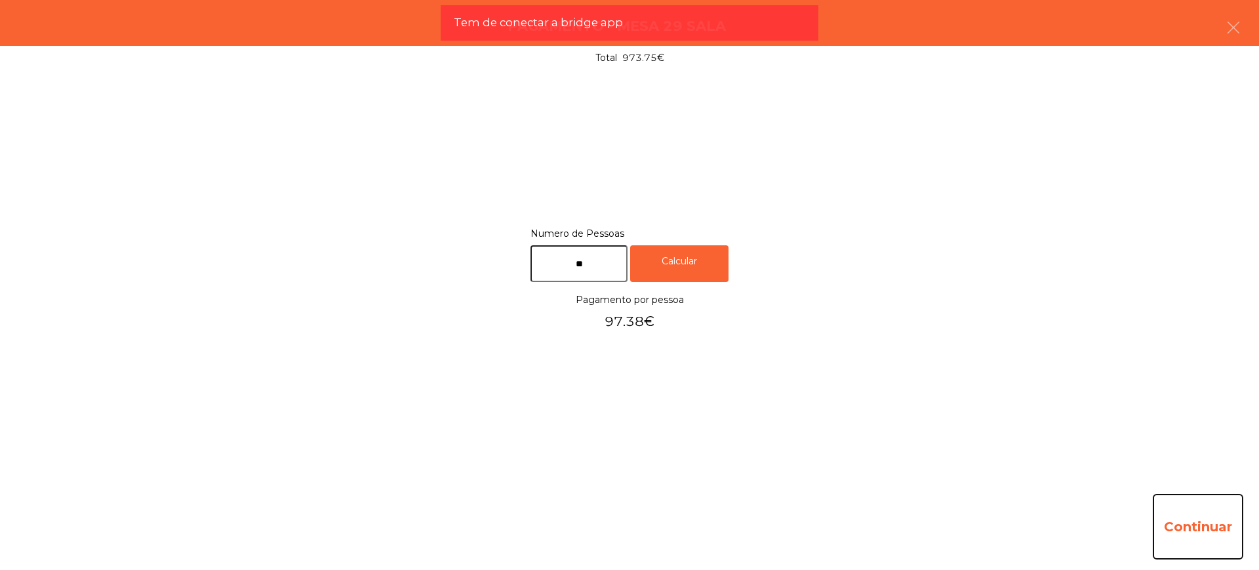
click at [1162, 517] on button "Continuar" at bounding box center [1197, 527] width 90 height 66
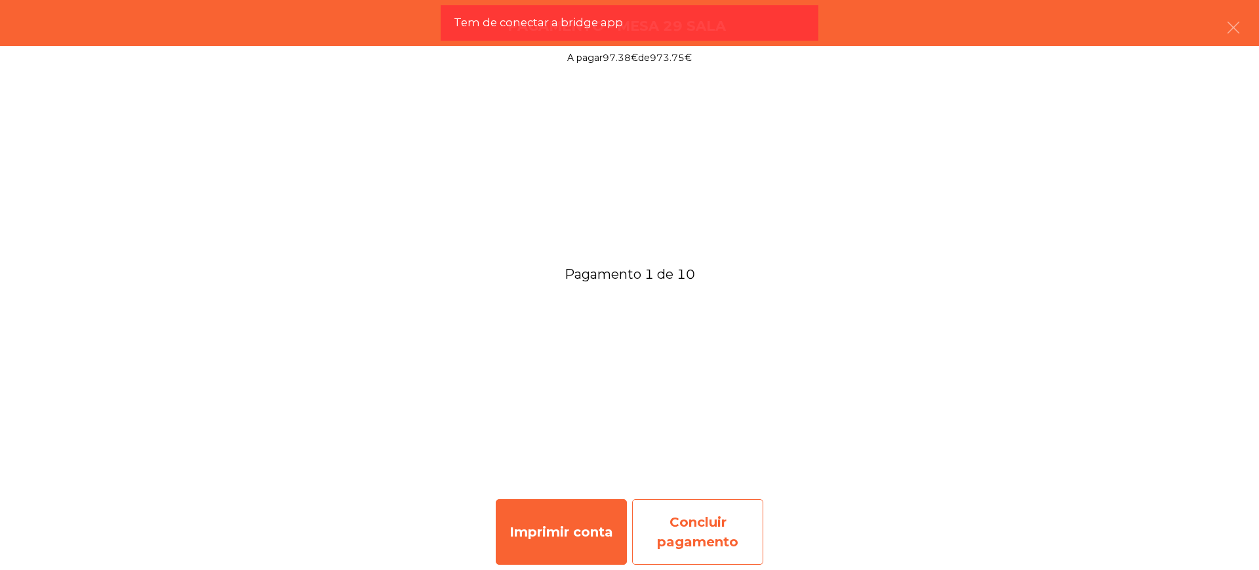
click at [751, 518] on div "Concluir pagamento" at bounding box center [697, 532] width 131 height 66
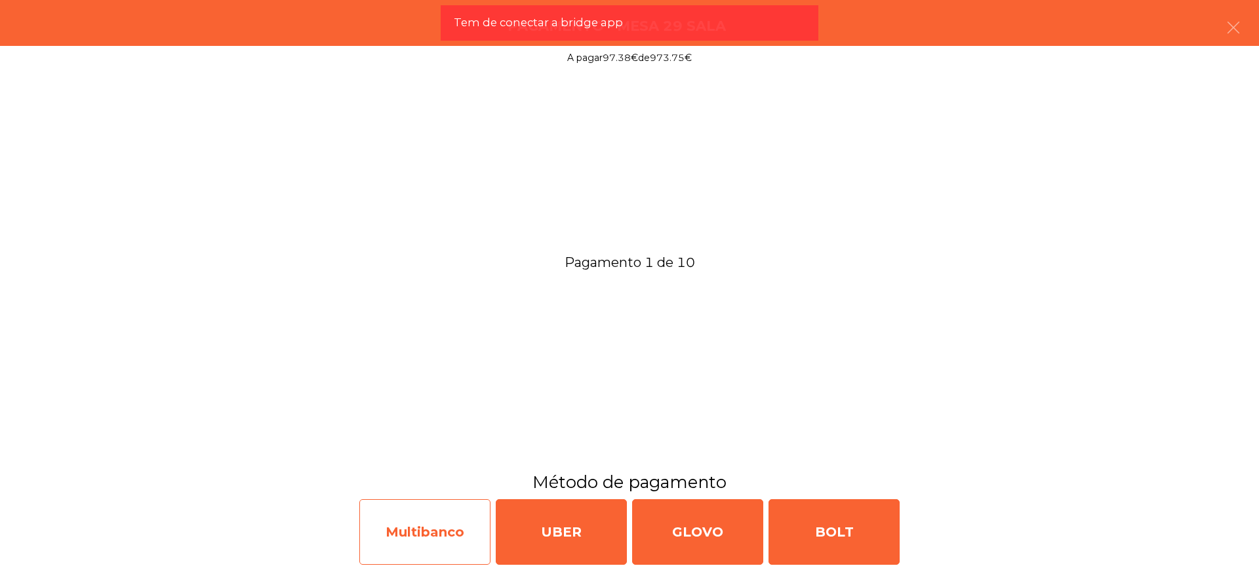
click at [459, 527] on div "Multibanco" at bounding box center [424, 532] width 131 height 66
select select "**"
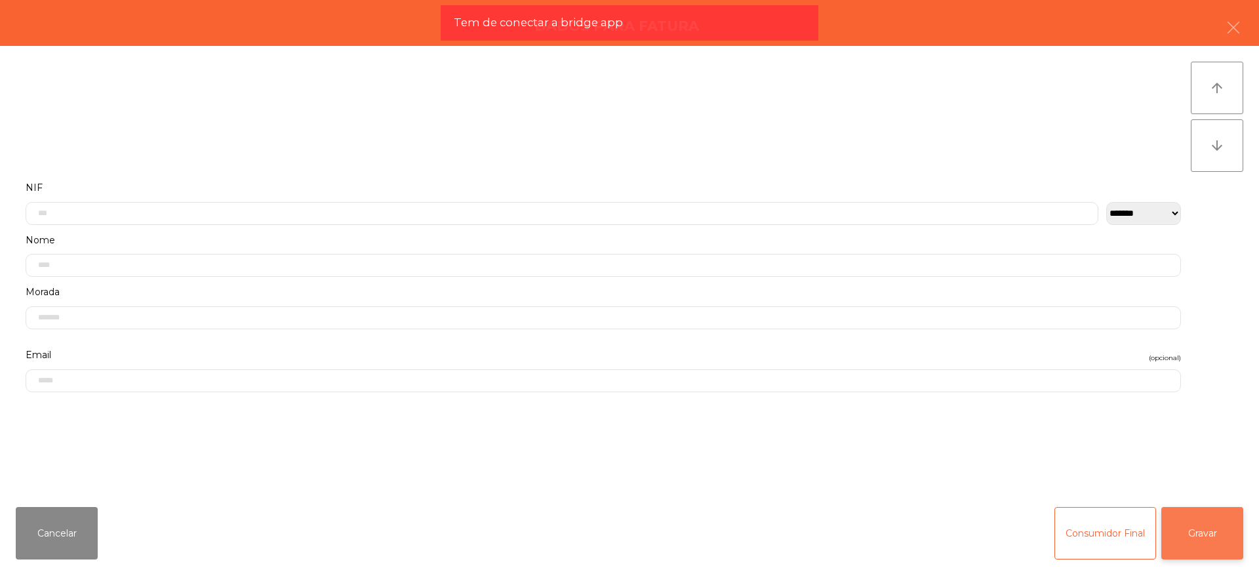
click at [1186, 525] on button "Gravar" at bounding box center [1202, 533] width 82 height 52
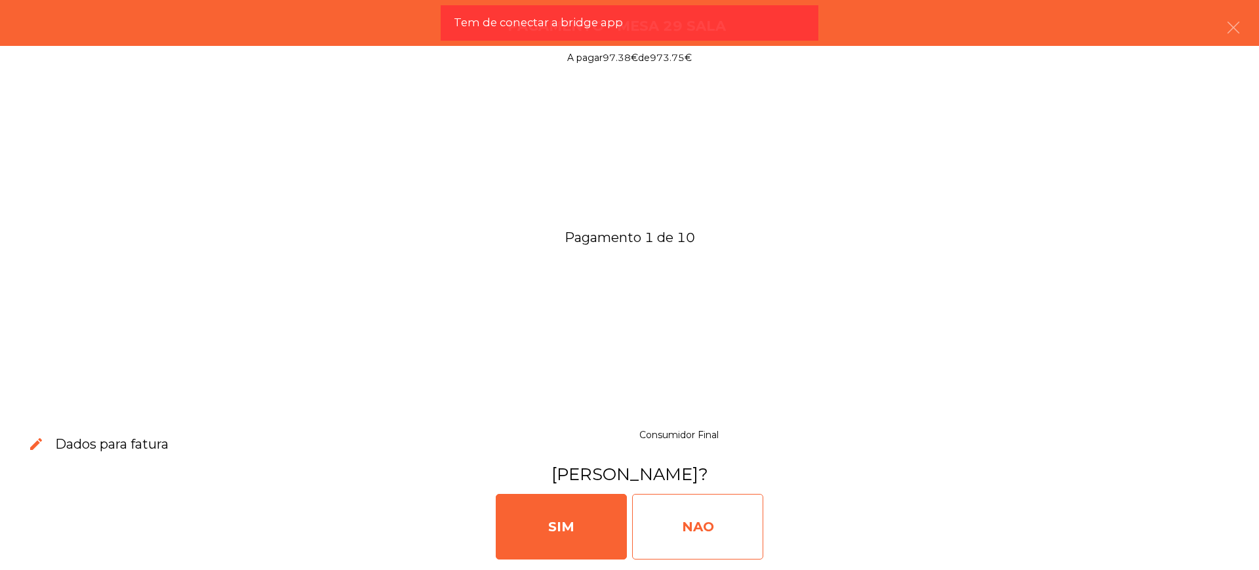
click at [718, 524] on div "NAO" at bounding box center [697, 527] width 131 height 66
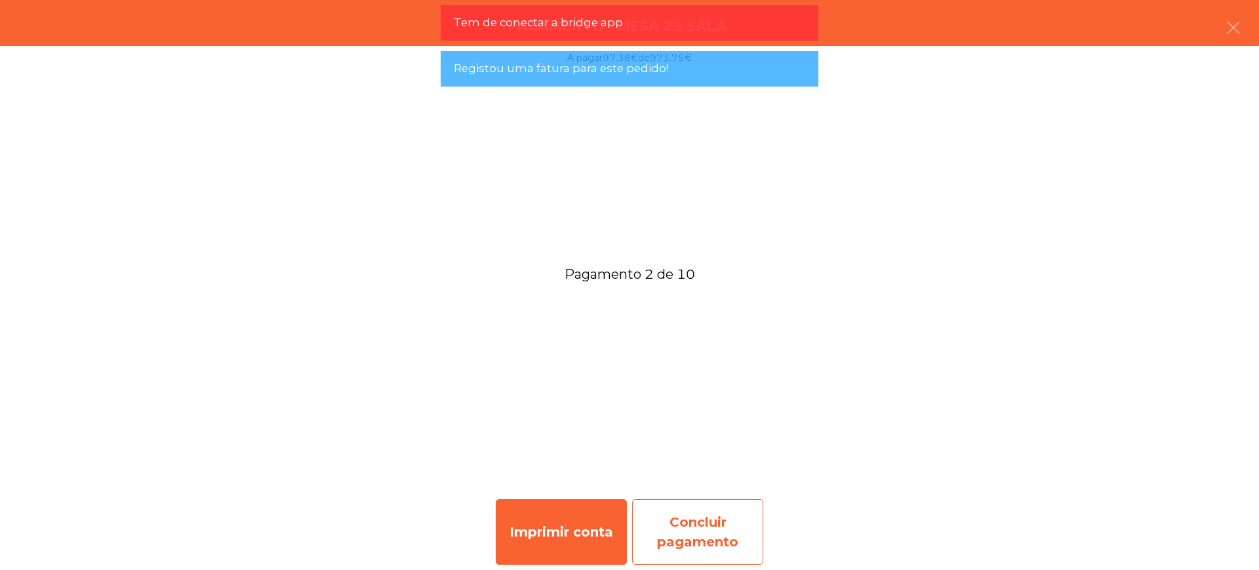
click at [709, 527] on div "Concluir pagamento" at bounding box center [697, 532] width 131 height 66
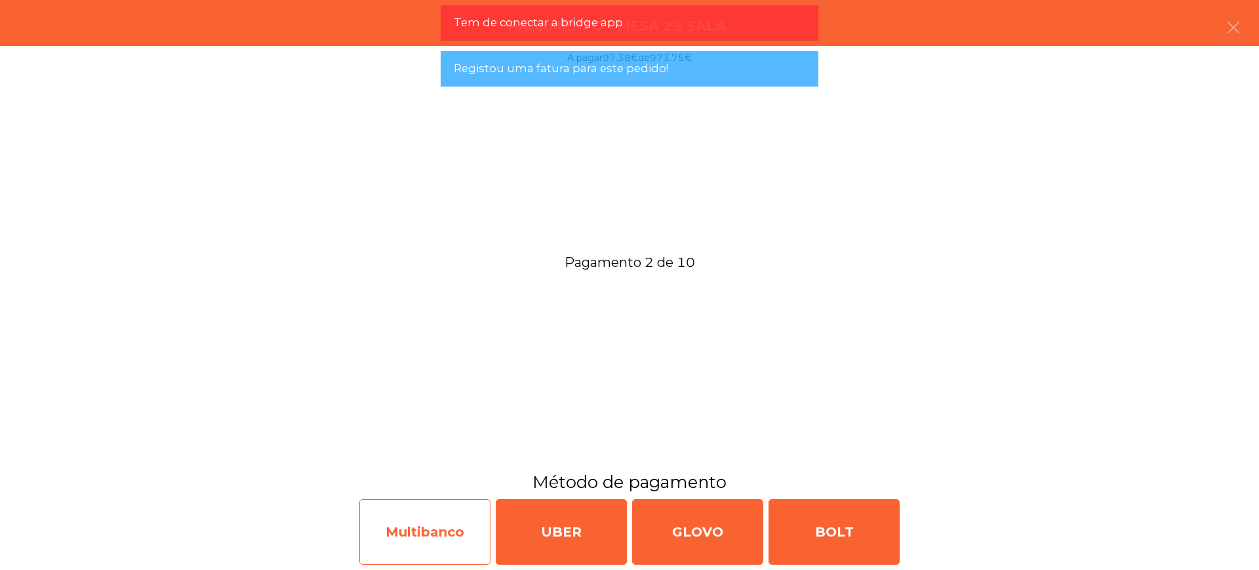
click at [431, 527] on div "Multibanco" at bounding box center [424, 532] width 131 height 66
select select "**"
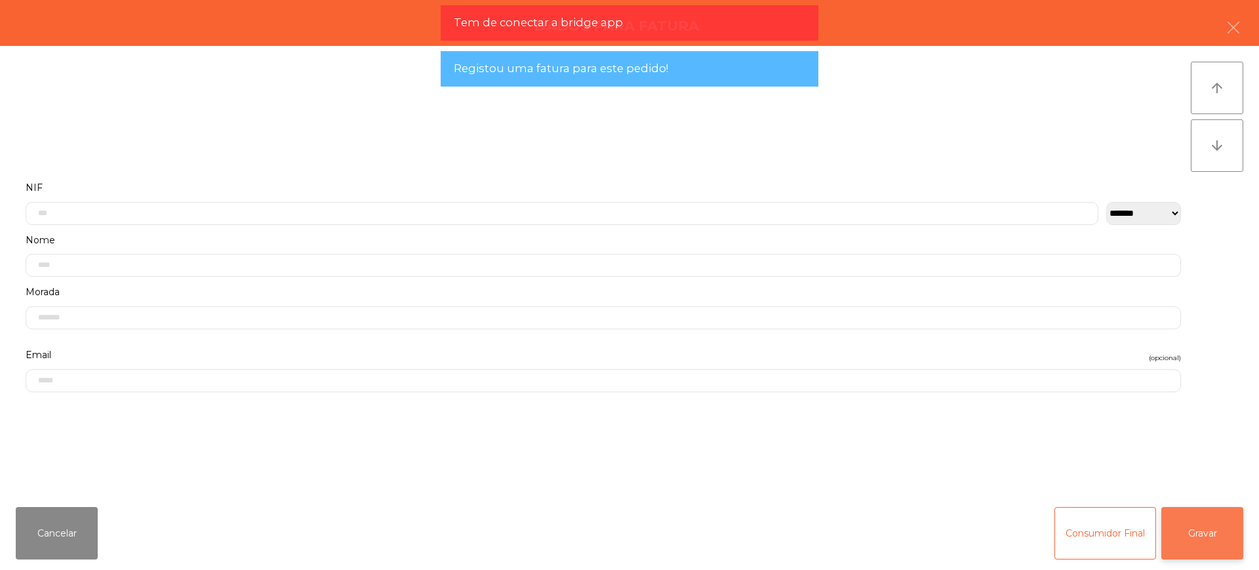
click at [1191, 522] on button "Gravar" at bounding box center [1202, 533] width 82 height 52
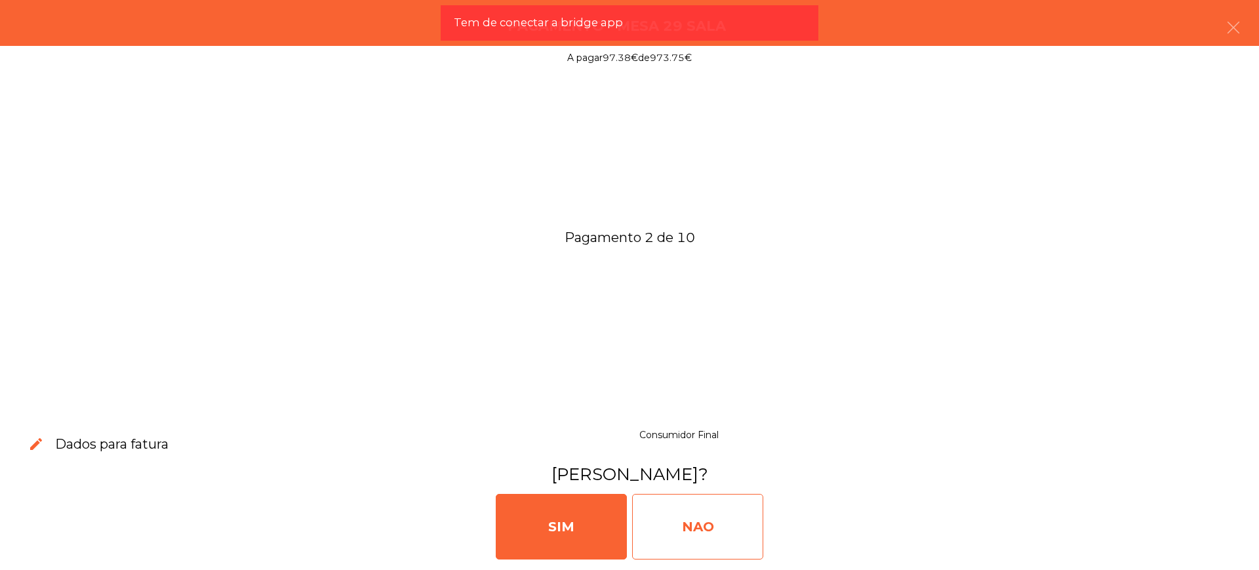
click at [757, 518] on div "NAO" at bounding box center [697, 527] width 131 height 66
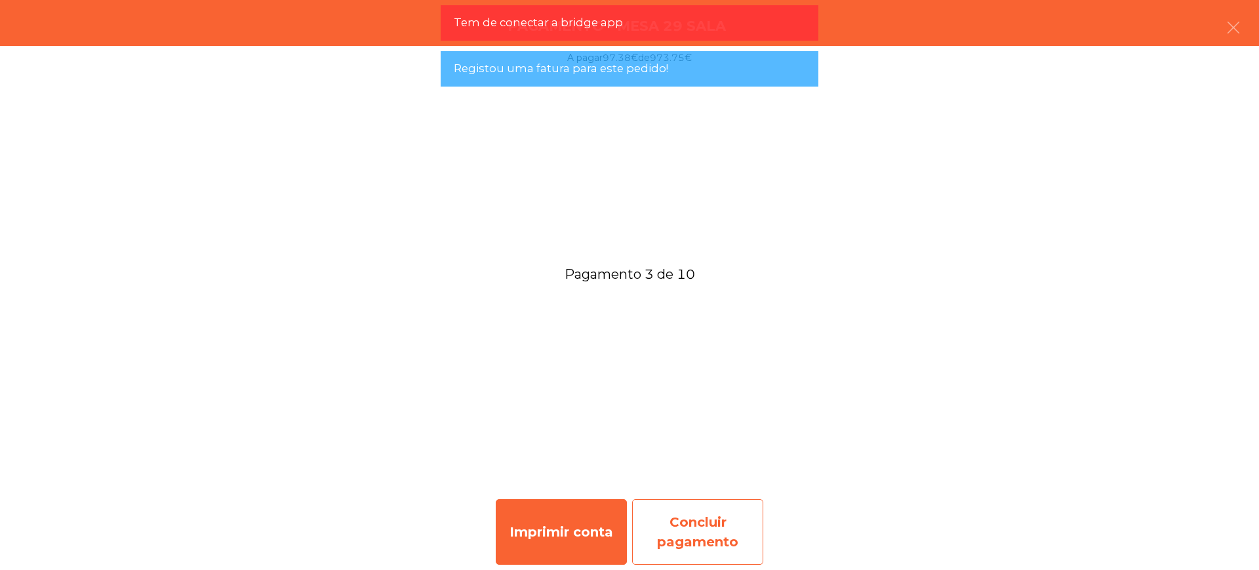
click at [693, 521] on div "Concluir pagamento" at bounding box center [697, 532] width 131 height 66
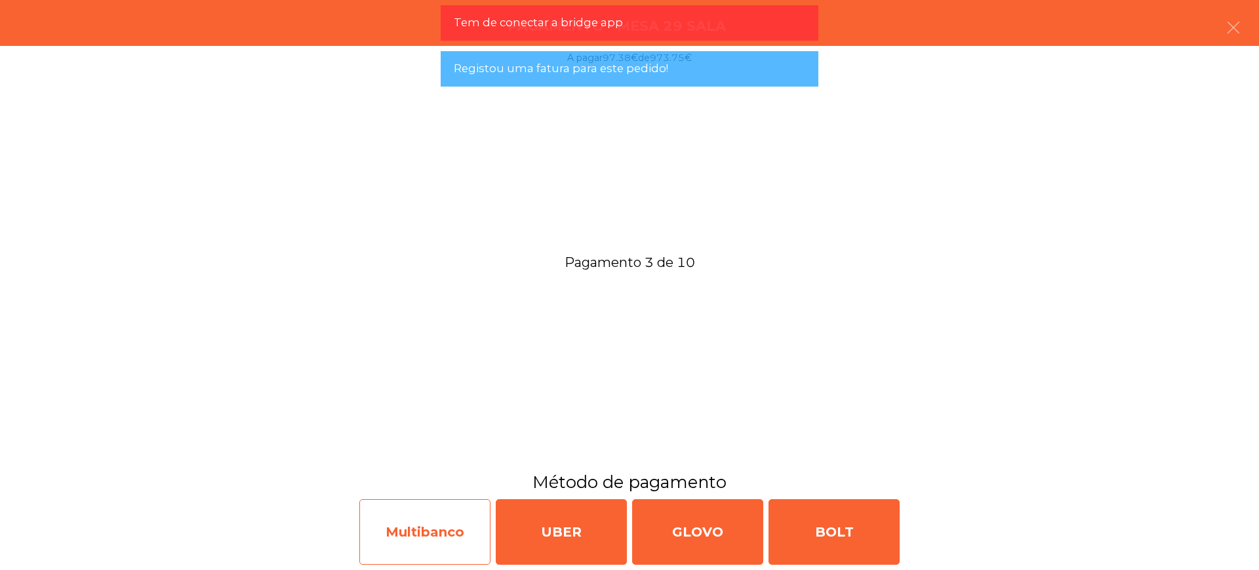
click at [406, 524] on div "Multibanco" at bounding box center [424, 532] width 131 height 66
select select "**"
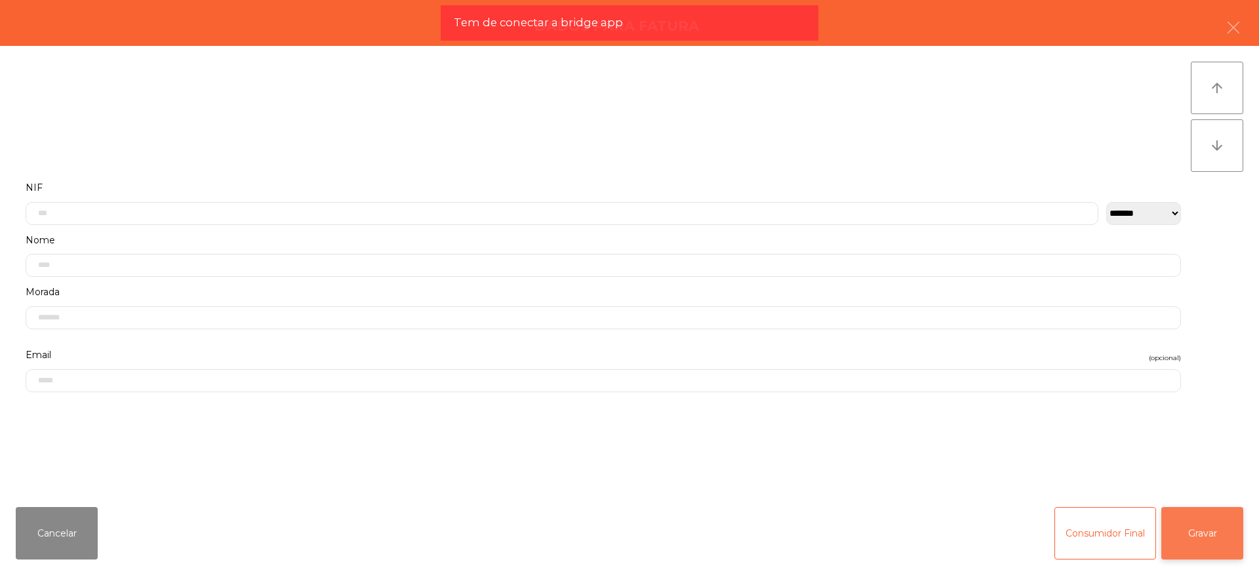
click at [1222, 536] on button "Gravar" at bounding box center [1202, 533] width 82 height 52
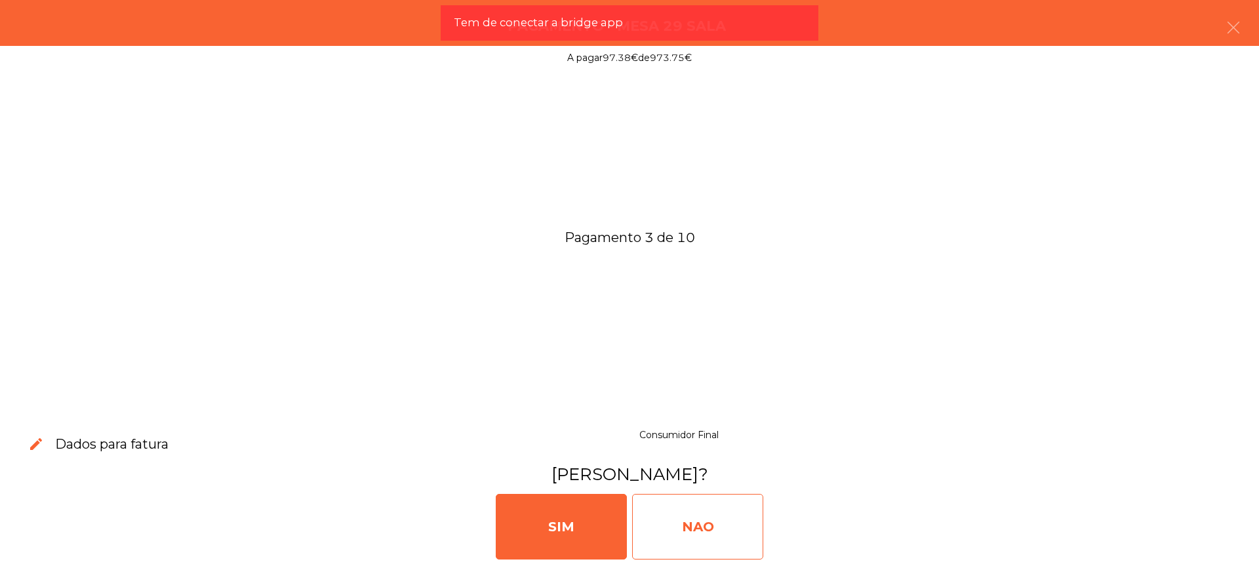
click at [690, 539] on div "NAO" at bounding box center [697, 527] width 131 height 66
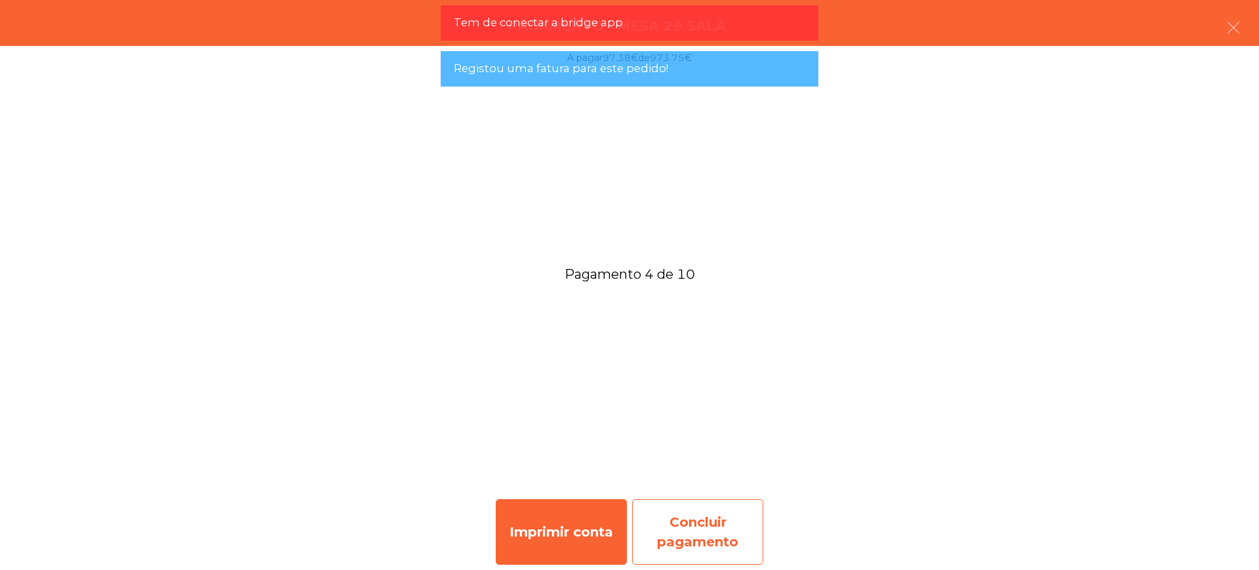
click at [699, 545] on div "Concluir pagamento" at bounding box center [697, 532] width 131 height 66
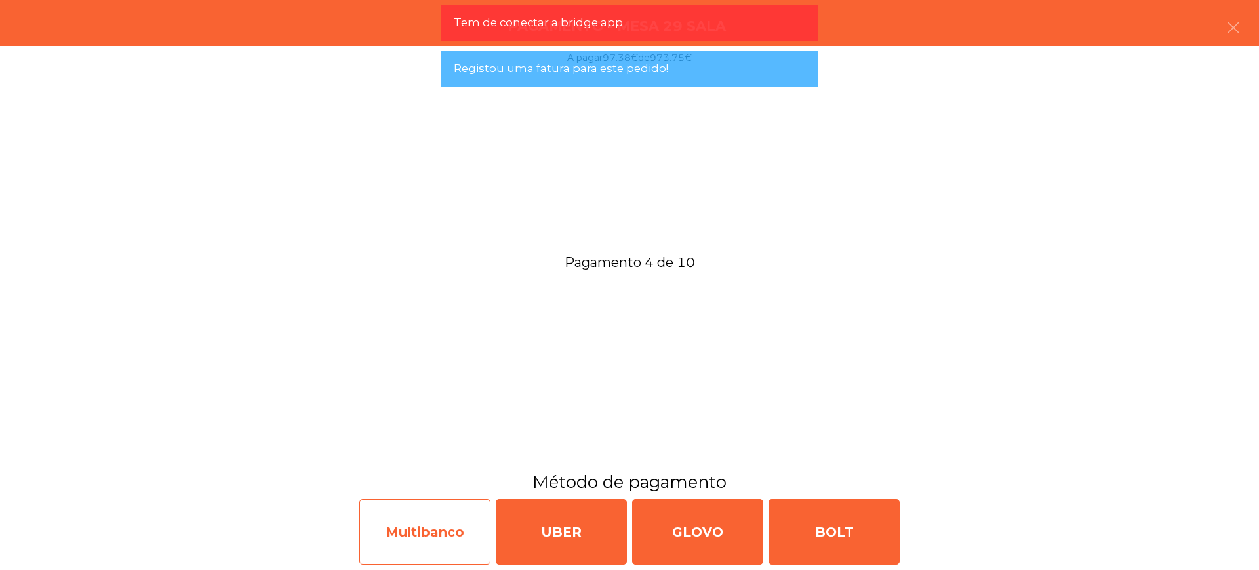
click at [418, 536] on div "Multibanco" at bounding box center [424, 532] width 131 height 66
select select "**"
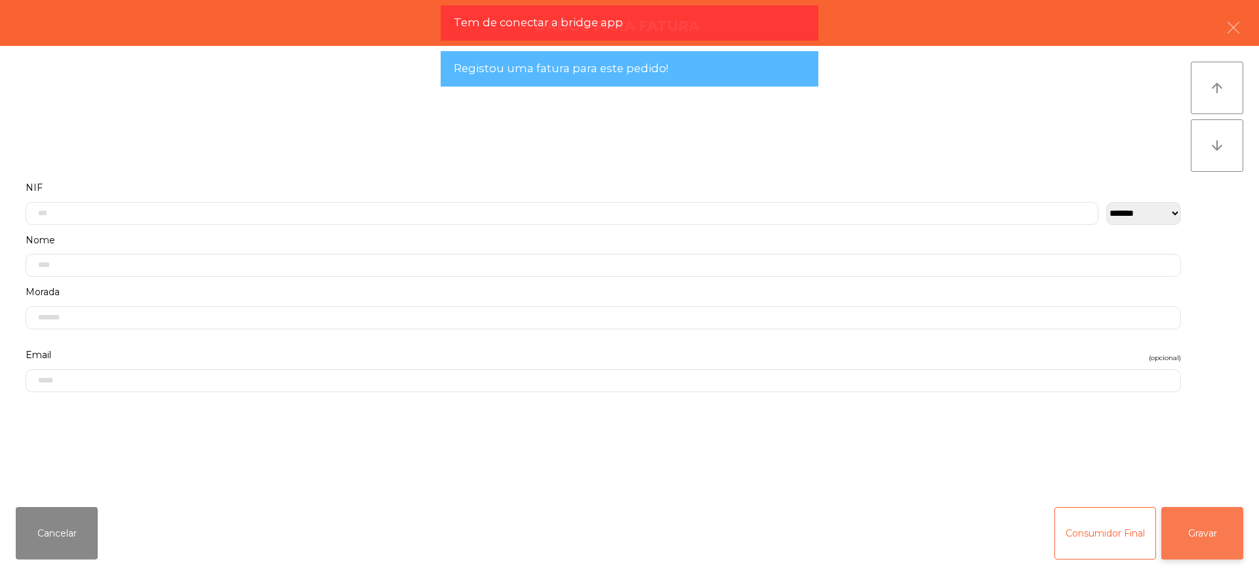
click at [1202, 537] on button "Gravar" at bounding box center [1202, 533] width 82 height 52
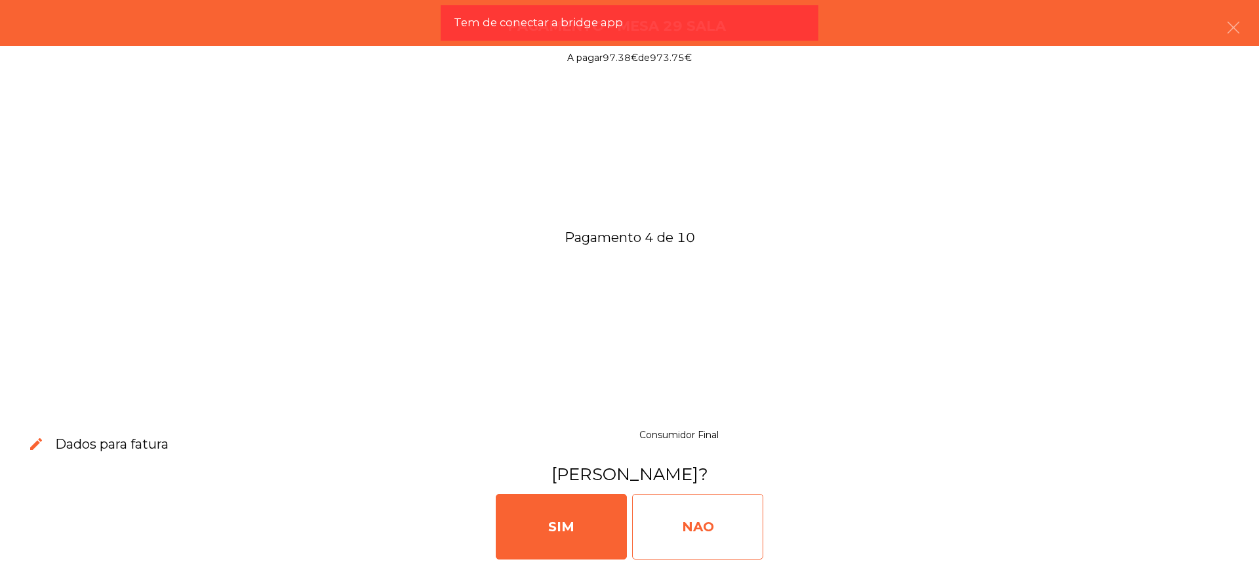
click at [748, 524] on div "NAO" at bounding box center [697, 527] width 131 height 66
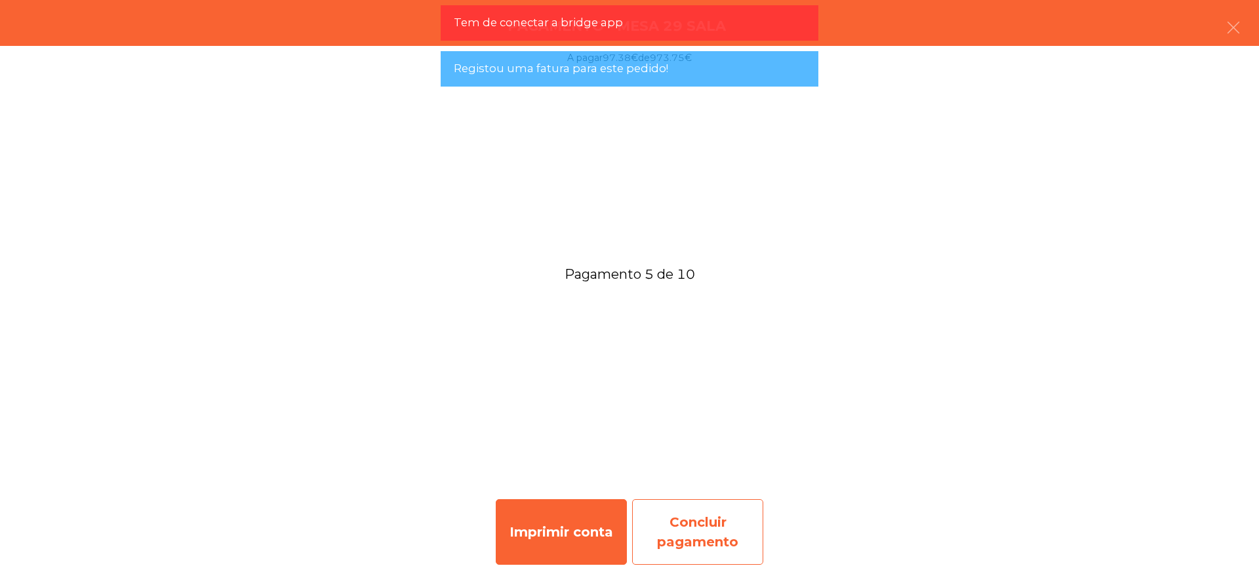
click at [702, 511] on div "Concluir pagamento" at bounding box center [697, 532] width 131 height 66
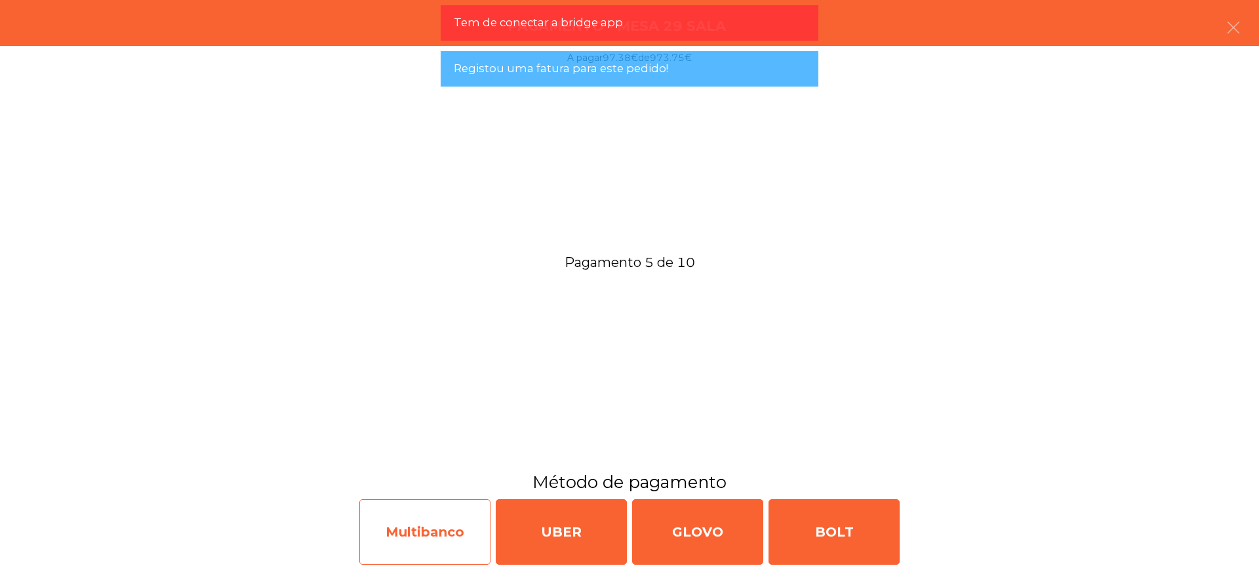
click at [413, 530] on div "Multibanco" at bounding box center [424, 532] width 131 height 66
select select "**"
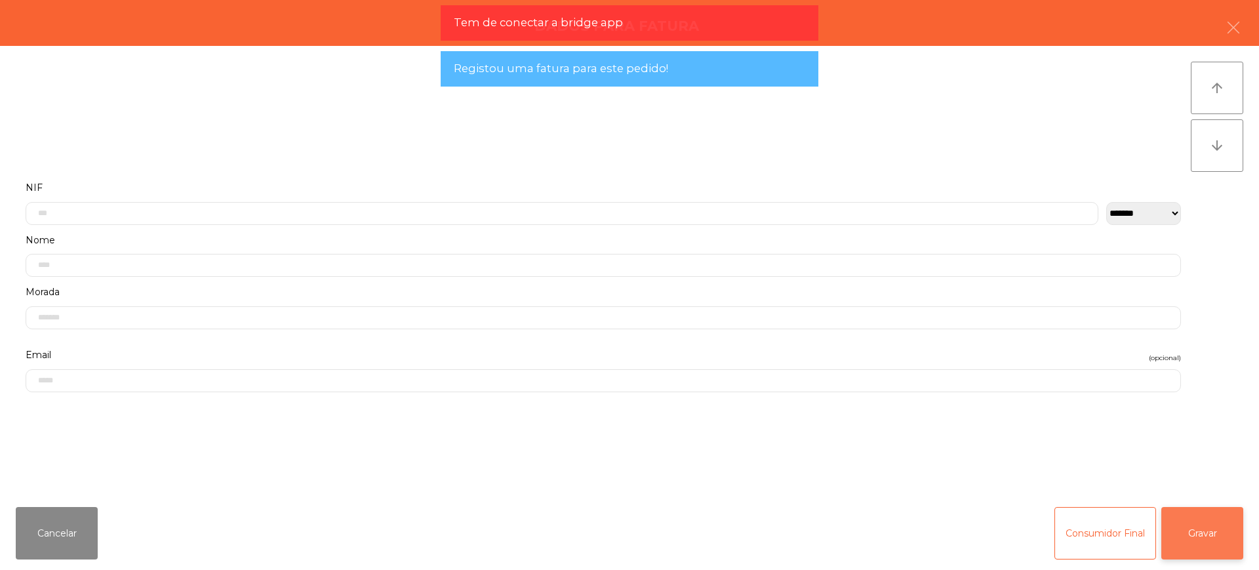
click at [1218, 527] on button "Gravar" at bounding box center [1202, 533] width 82 height 52
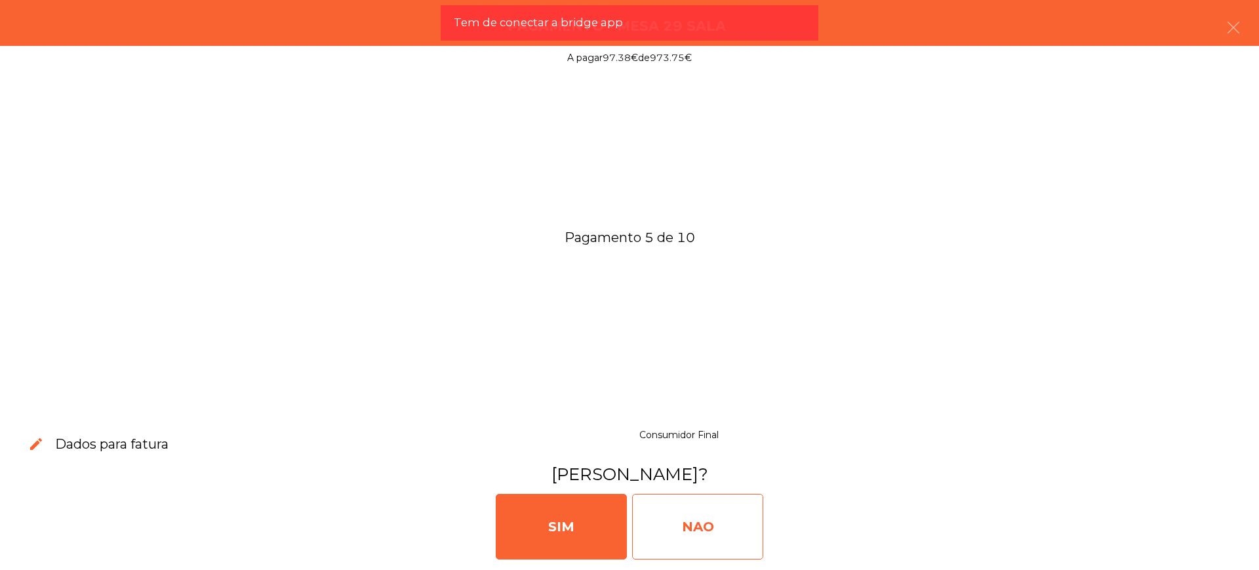
drag, startPoint x: 723, startPoint y: 535, endPoint x: 696, endPoint y: 511, distance: 35.8
click at [723, 534] on div "NAO" at bounding box center [697, 527] width 131 height 66
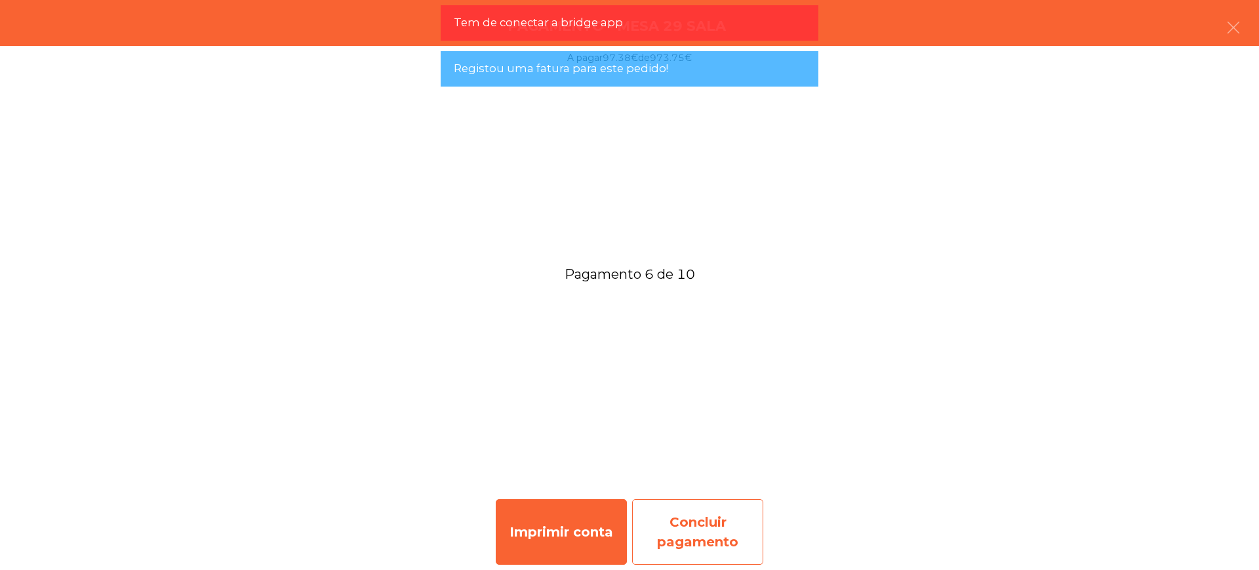
click at [695, 506] on div "Concluir pagamento" at bounding box center [697, 532] width 131 height 66
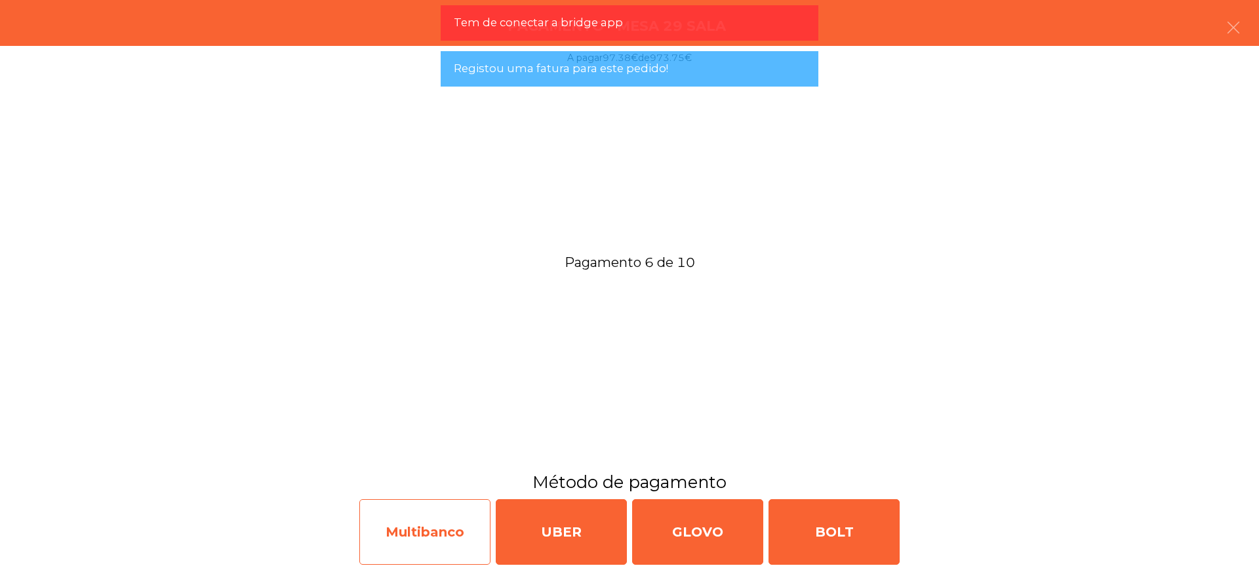
click at [440, 520] on div "Multibanco" at bounding box center [424, 532] width 131 height 66
select select "**"
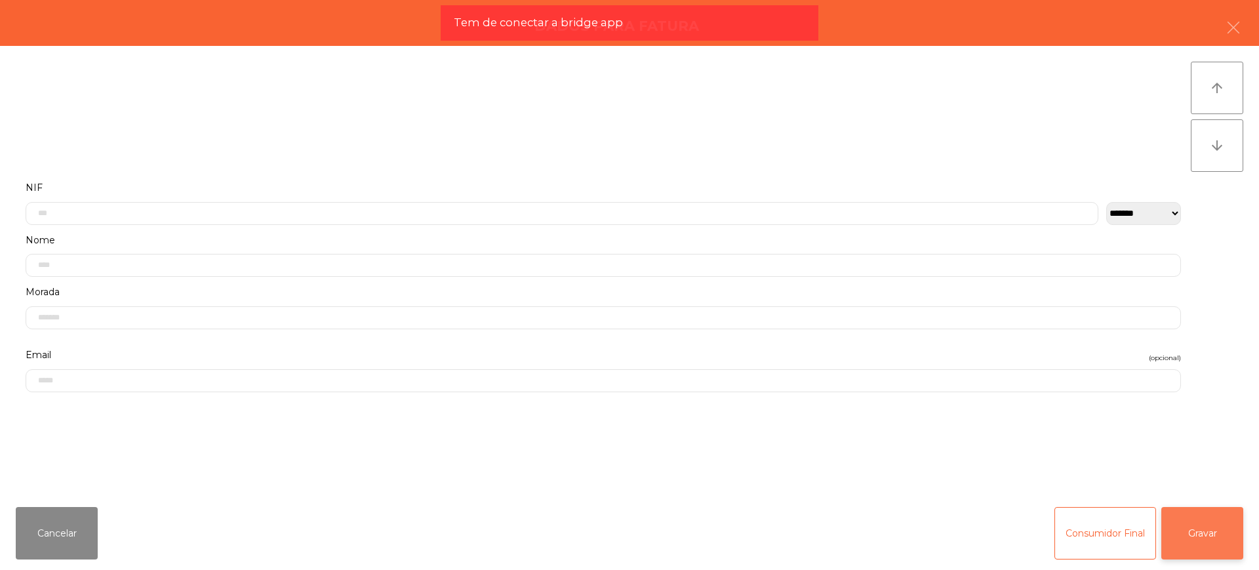
click at [1206, 531] on button "Gravar" at bounding box center [1202, 533] width 82 height 52
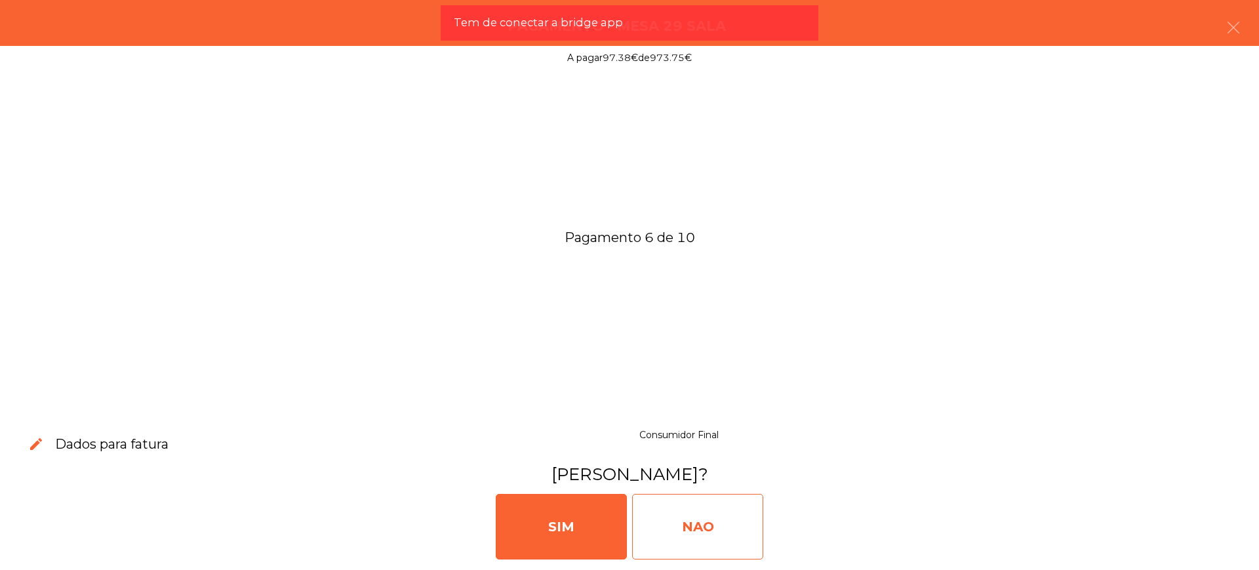
click at [701, 509] on div "NAO" at bounding box center [697, 527] width 131 height 66
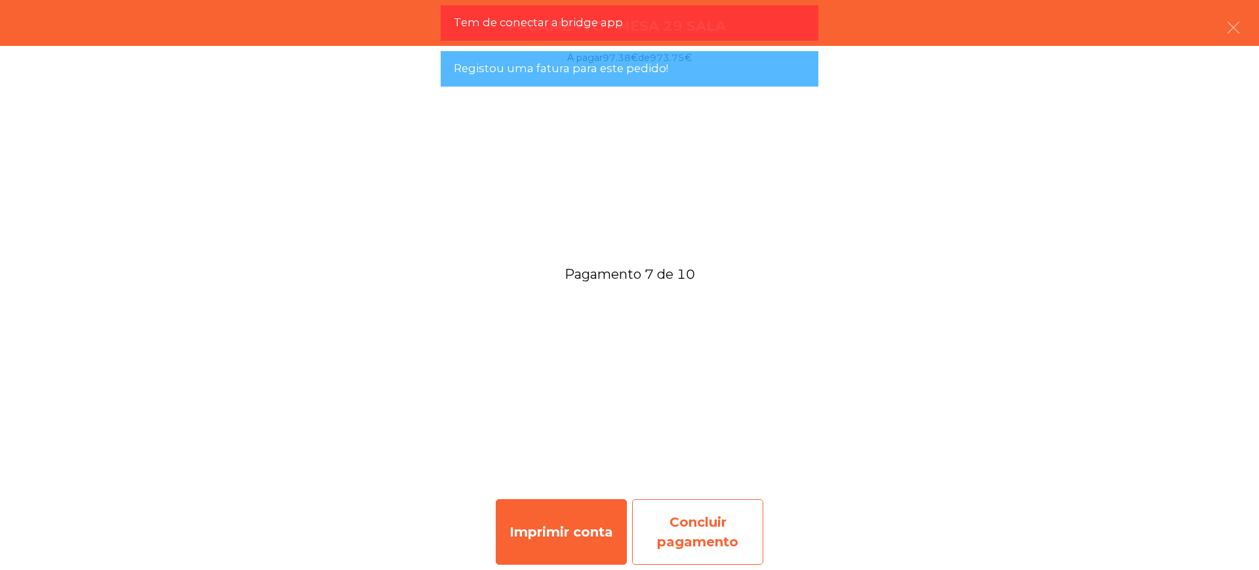
click at [695, 526] on div "Concluir pagamento" at bounding box center [697, 532] width 131 height 66
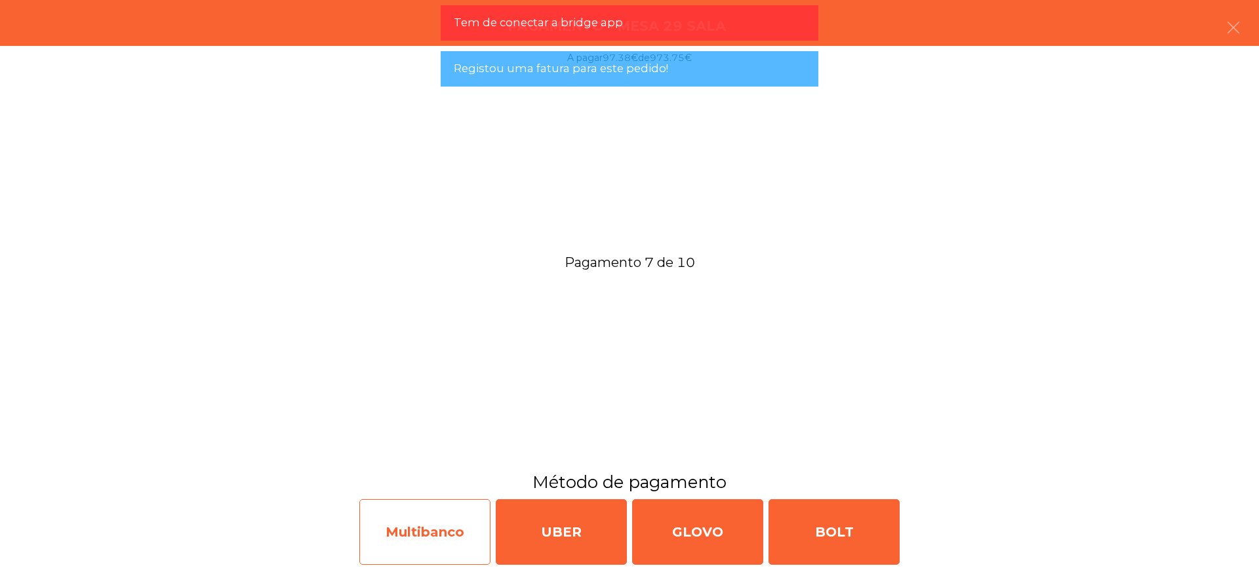
click at [440, 532] on div "Multibanco" at bounding box center [424, 532] width 131 height 66
select select "**"
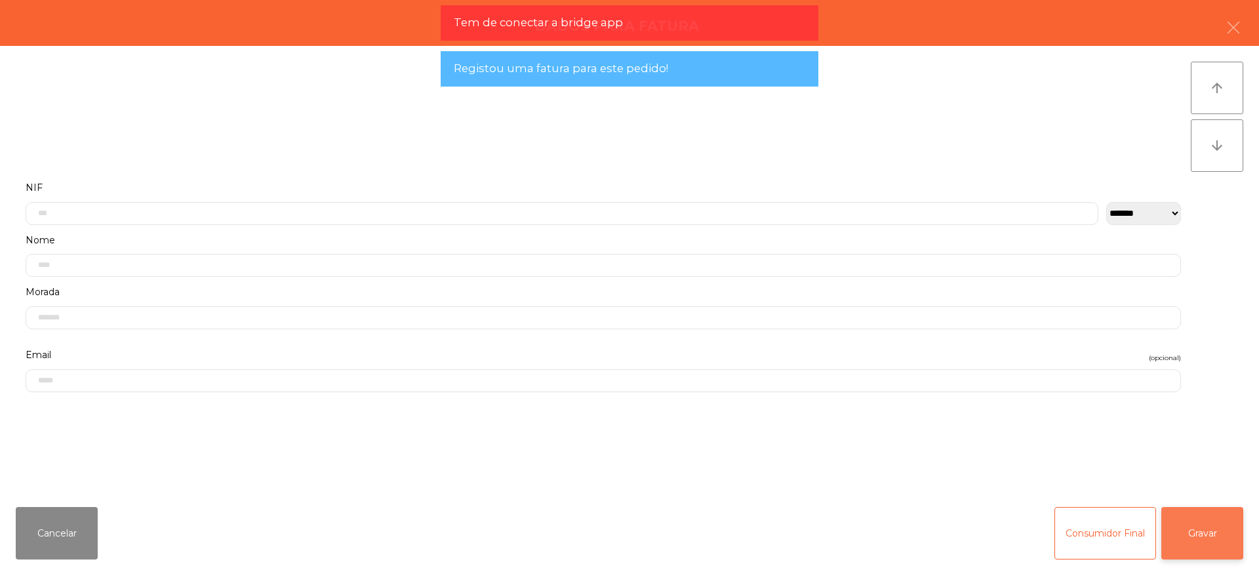
click at [1198, 517] on button "Gravar" at bounding box center [1202, 533] width 82 height 52
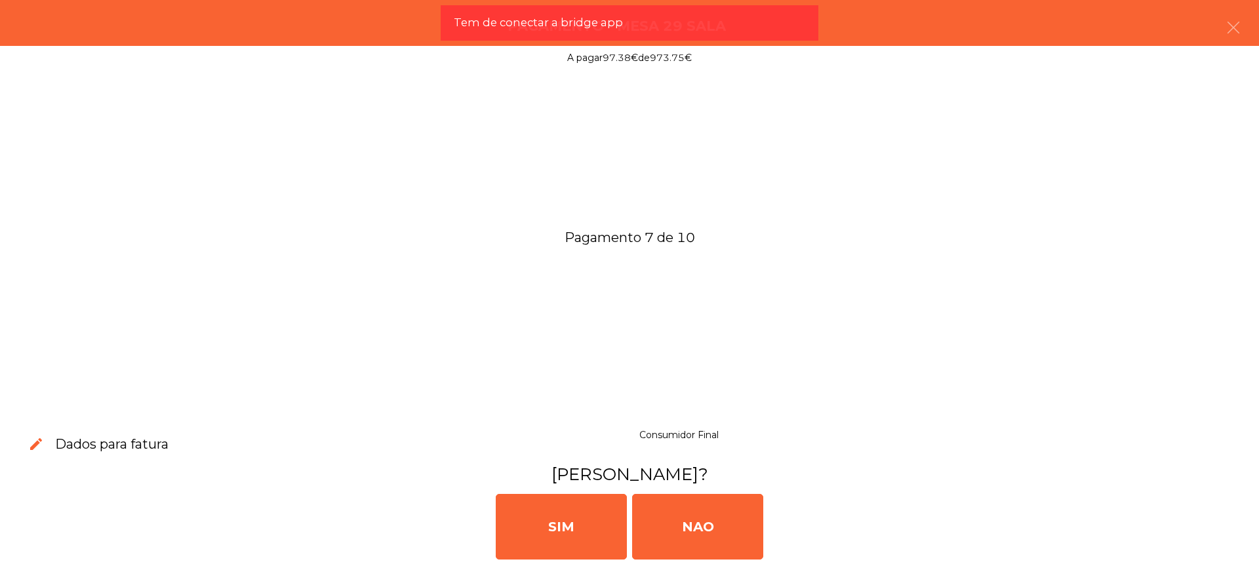
drag, startPoint x: 775, startPoint y: 518, endPoint x: 768, endPoint y: 518, distance: 7.2
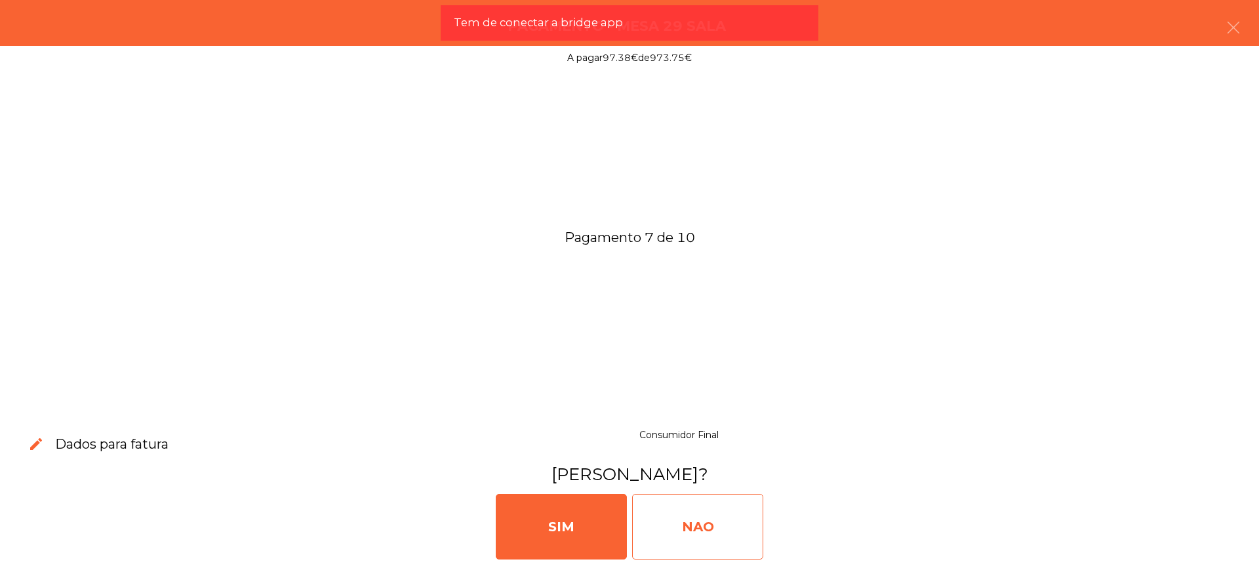
drag, startPoint x: 768, startPoint y: 518, endPoint x: 744, endPoint y: 519, distance: 23.6
click at [744, 519] on div "NAO" at bounding box center [697, 527] width 131 height 66
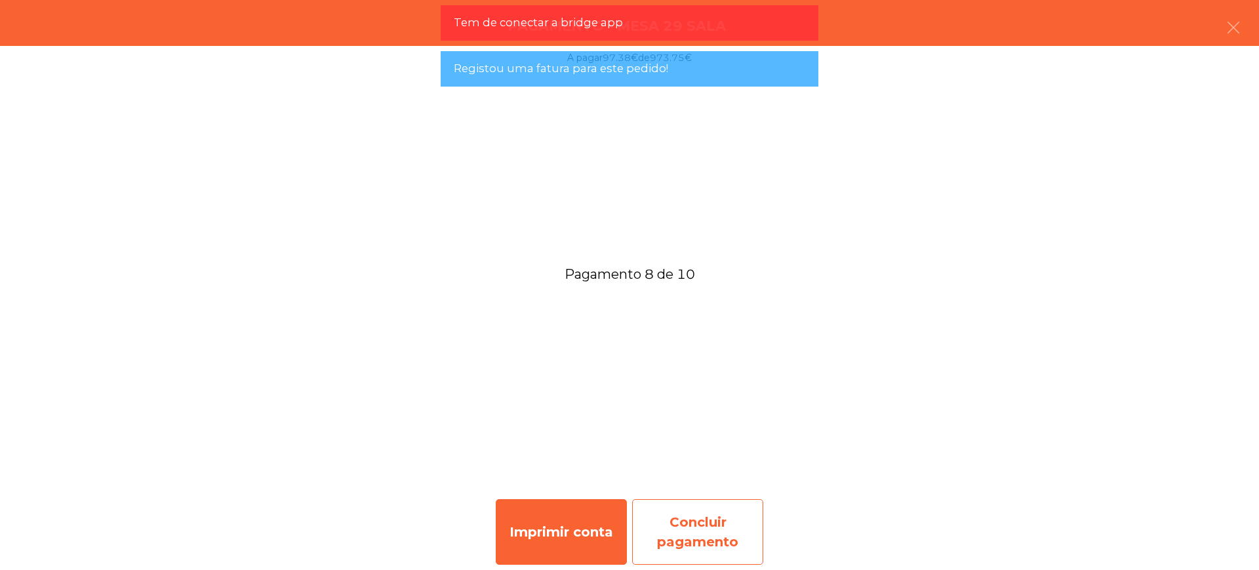
click at [702, 508] on div "Concluir pagamento" at bounding box center [697, 532] width 131 height 66
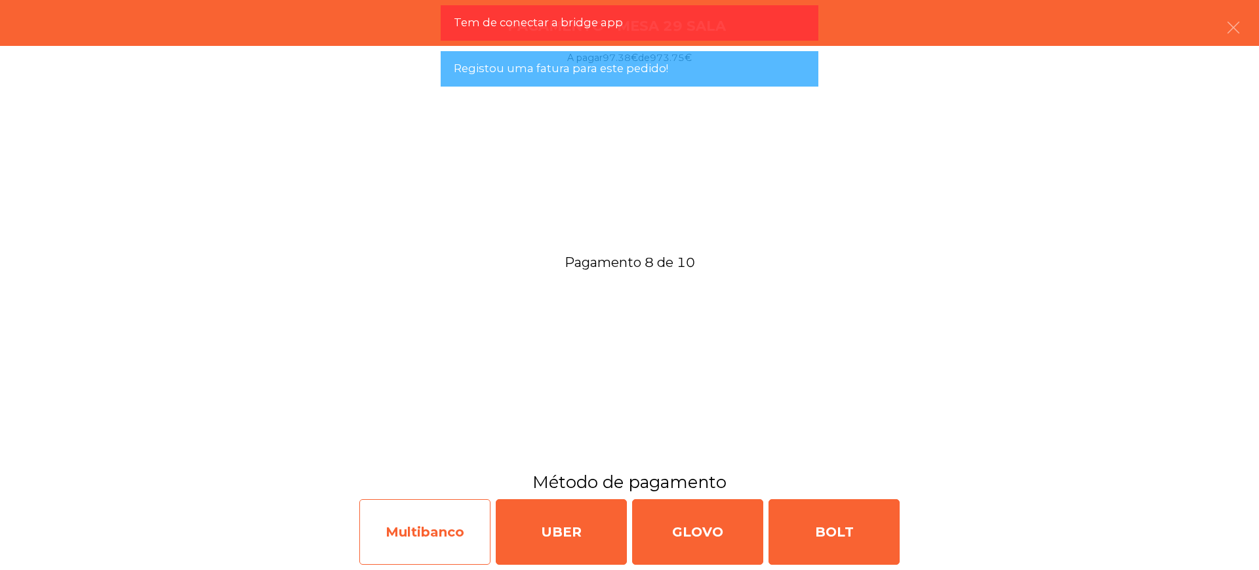
click at [445, 510] on div "Multibanco" at bounding box center [424, 532] width 131 height 66
select select "**"
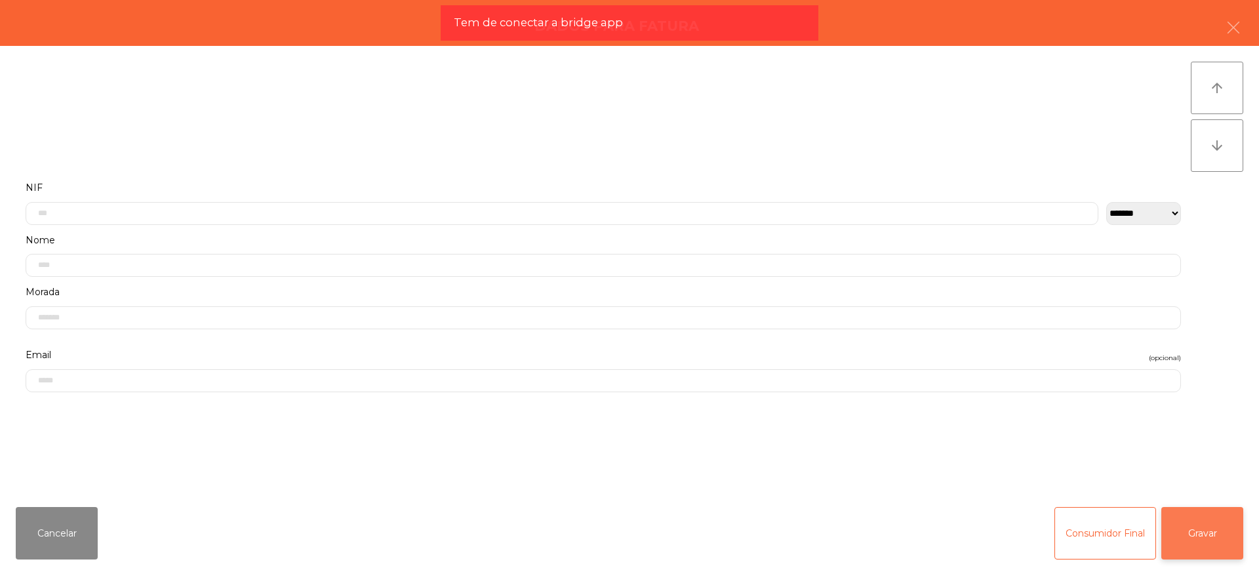
click at [1196, 522] on button "Gravar" at bounding box center [1202, 533] width 82 height 52
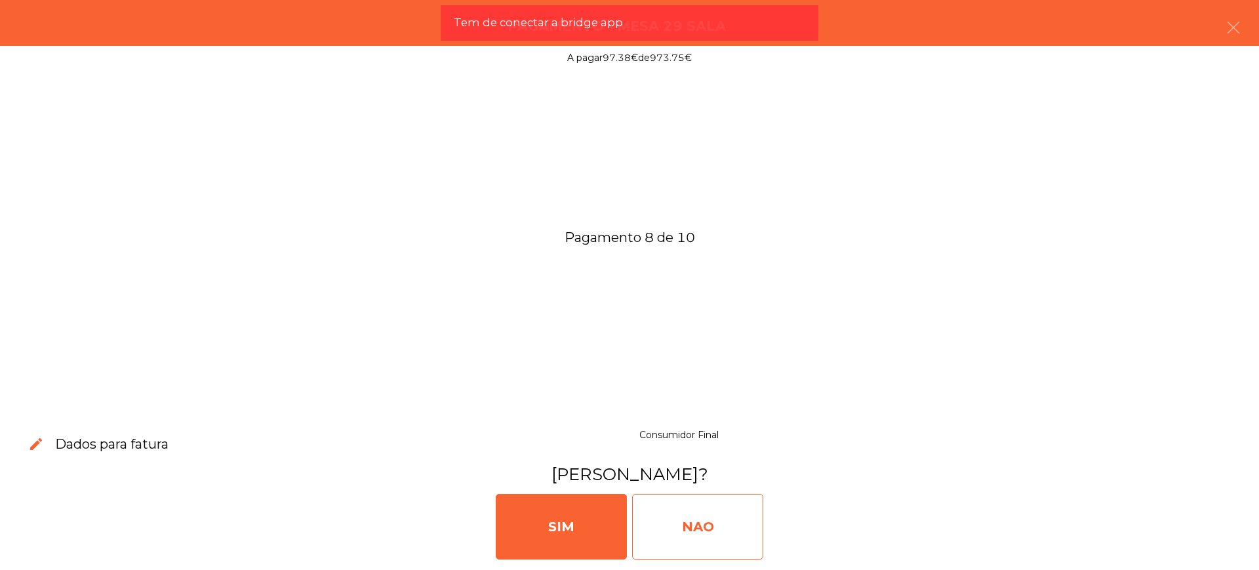
click at [719, 522] on div "NAO" at bounding box center [697, 527] width 131 height 66
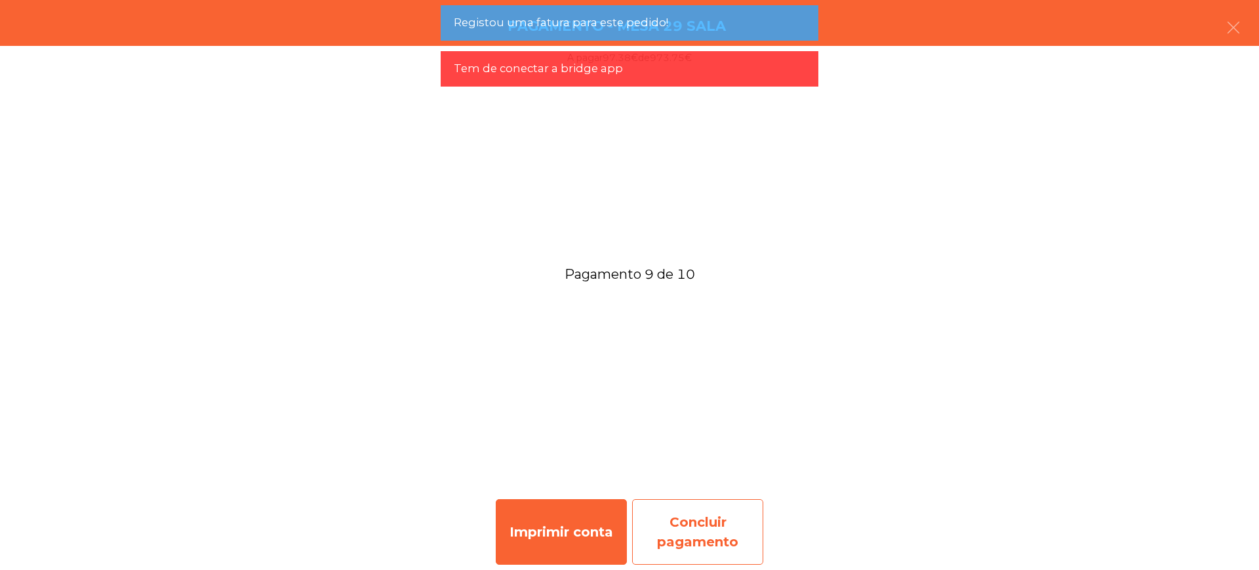
click at [718, 529] on div "Concluir pagamento" at bounding box center [697, 532] width 131 height 66
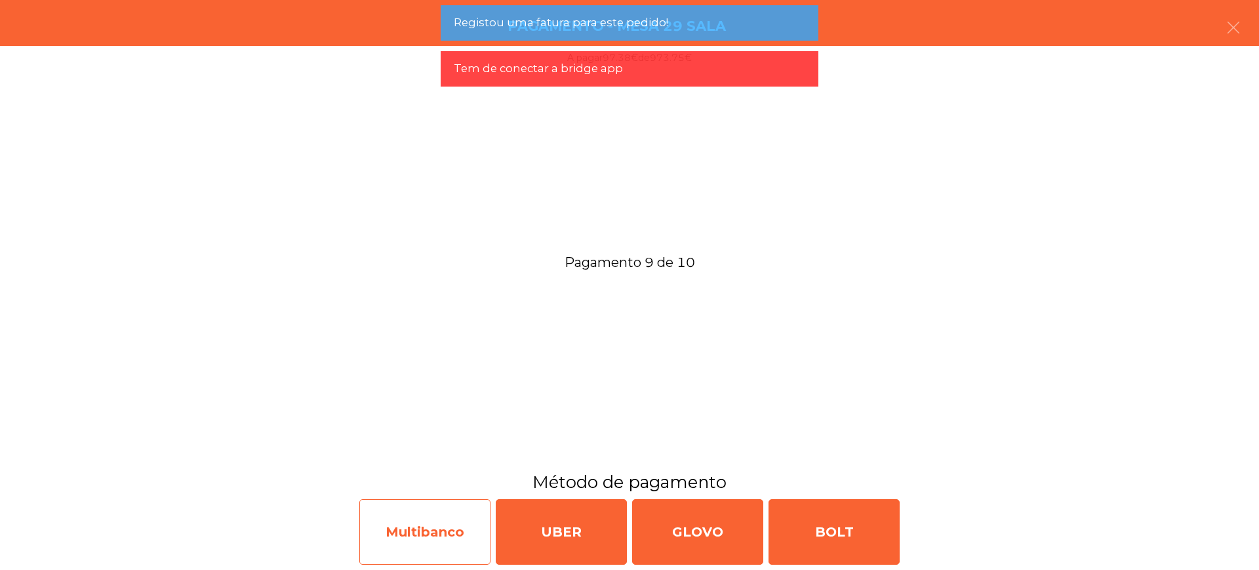
click at [451, 527] on div "Multibanco" at bounding box center [424, 532] width 131 height 66
select select "**"
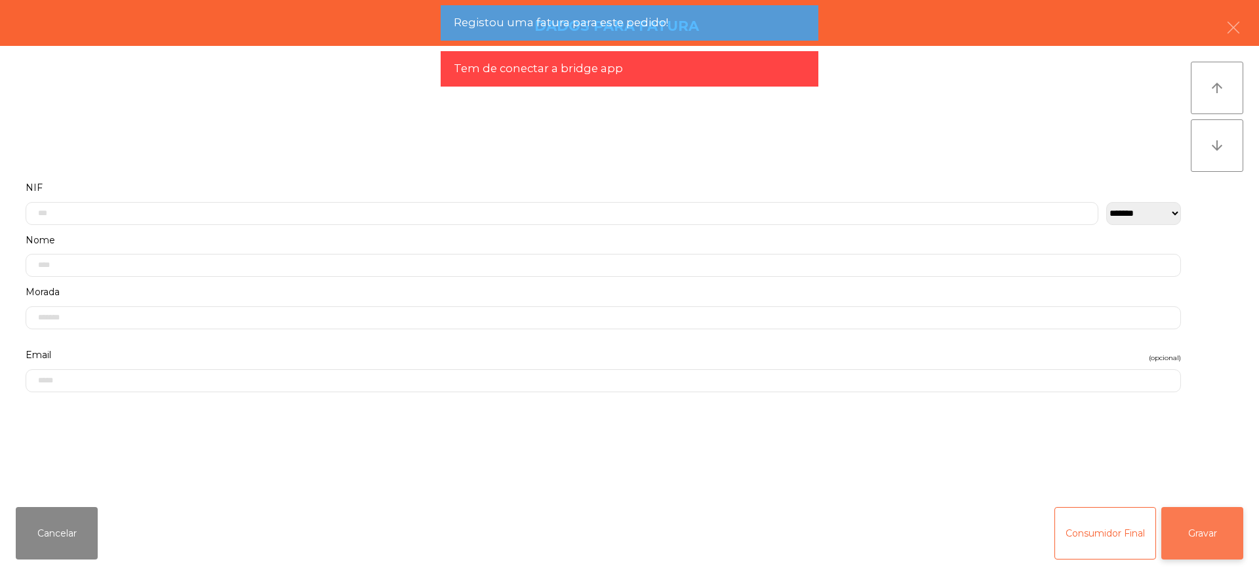
click at [1213, 532] on button "Gravar" at bounding box center [1202, 533] width 82 height 52
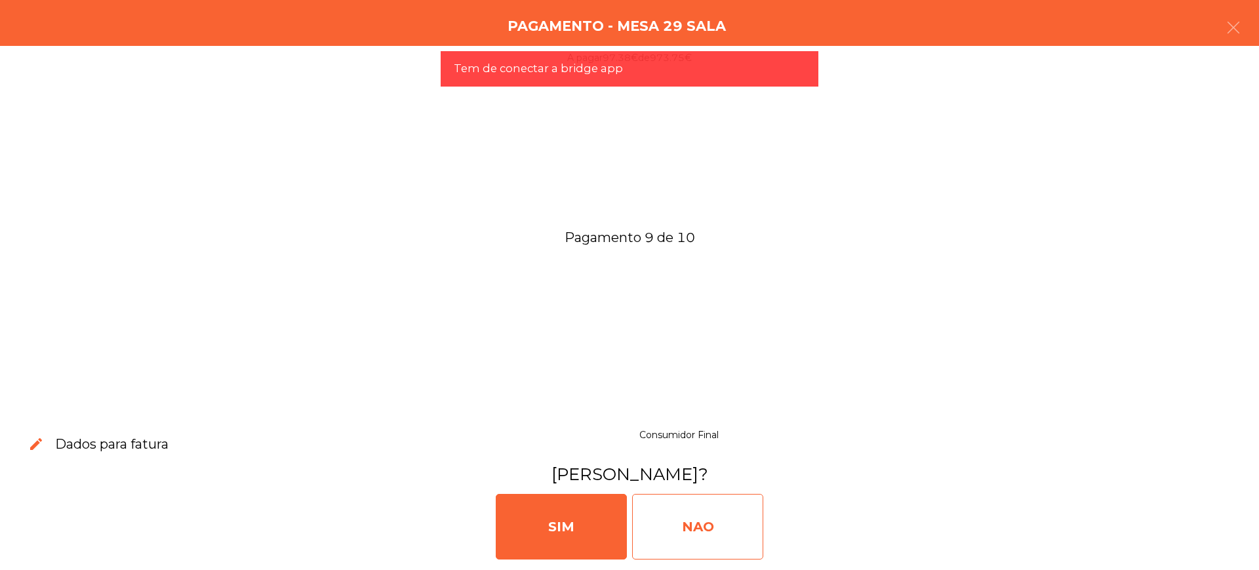
drag, startPoint x: 735, startPoint y: 522, endPoint x: 716, endPoint y: 504, distance: 26.0
click at [735, 522] on div "NAO" at bounding box center [697, 527] width 131 height 66
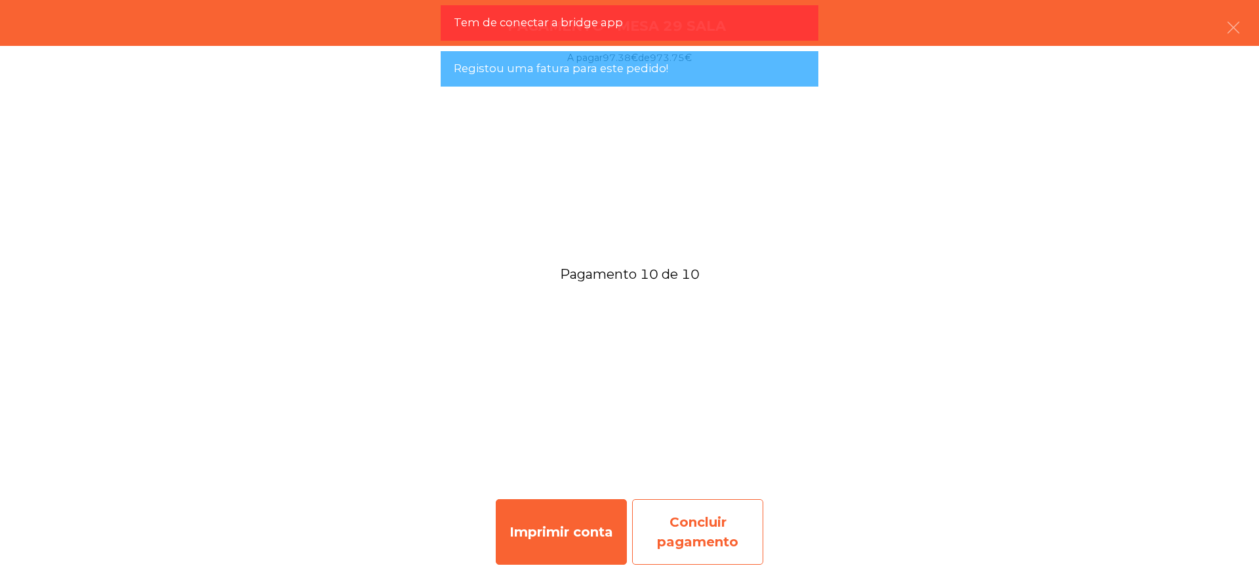
click at [690, 500] on div "Concluir pagamento" at bounding box center [697, 532] width 131 height 66
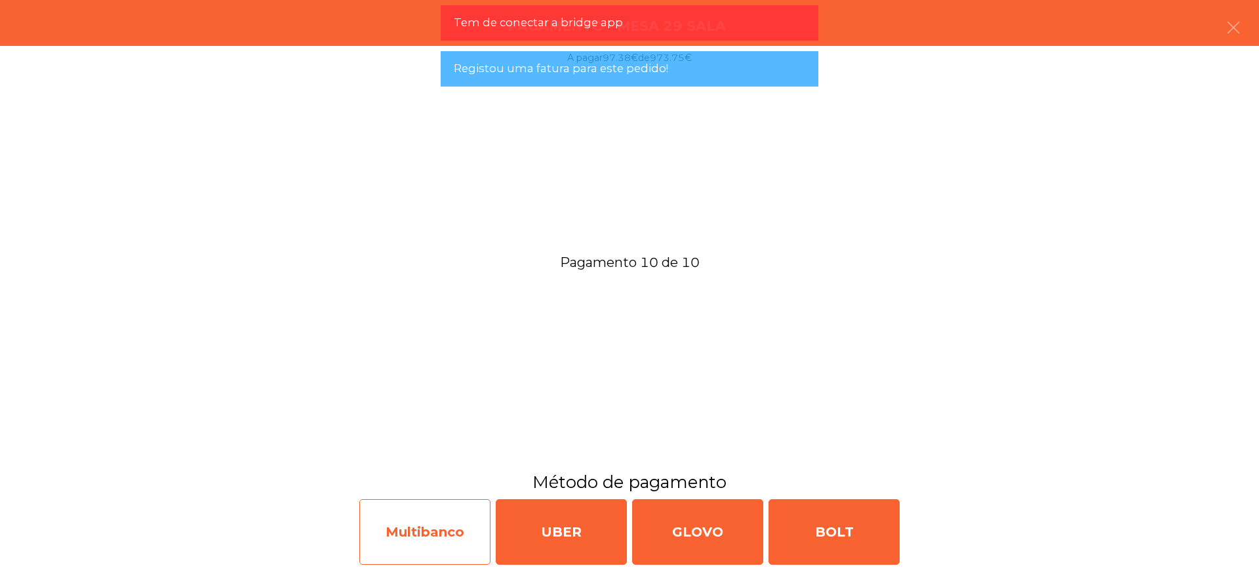
click at [475, 526] on div "Multibanco" at bounding box center [424, 532] width 131 height 66
select select "**"
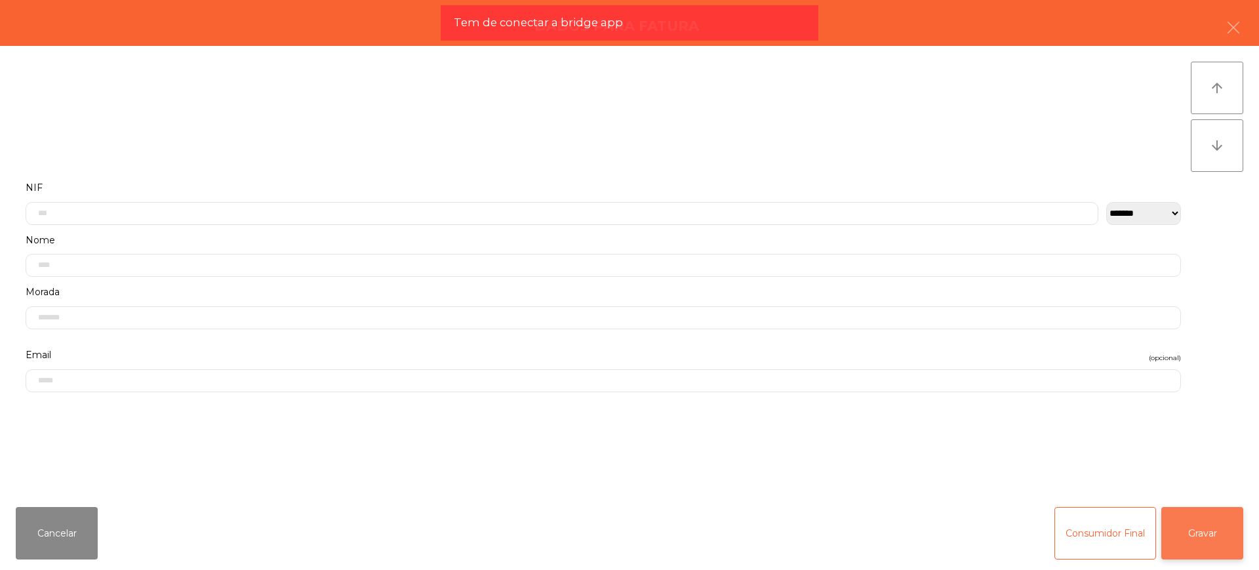
click at [1234, 516] on button "Gravar" at bounding box center [1202, 533] width 82 height 52
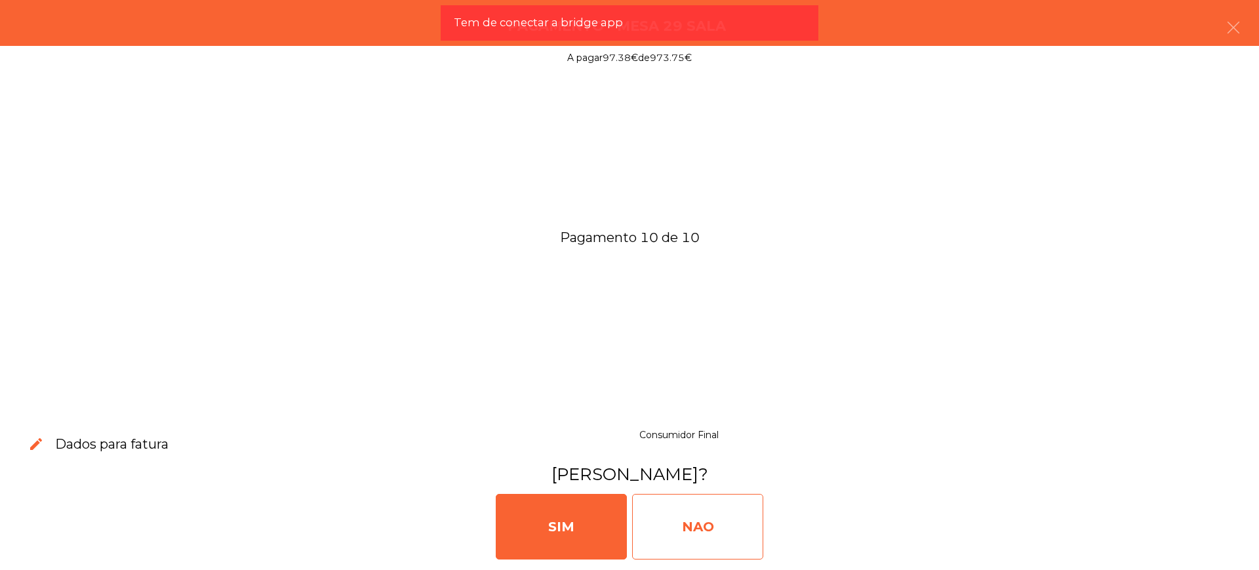
click at [758, 520] on div "NAO" at bounding box center [697, 527] width 131 height 66
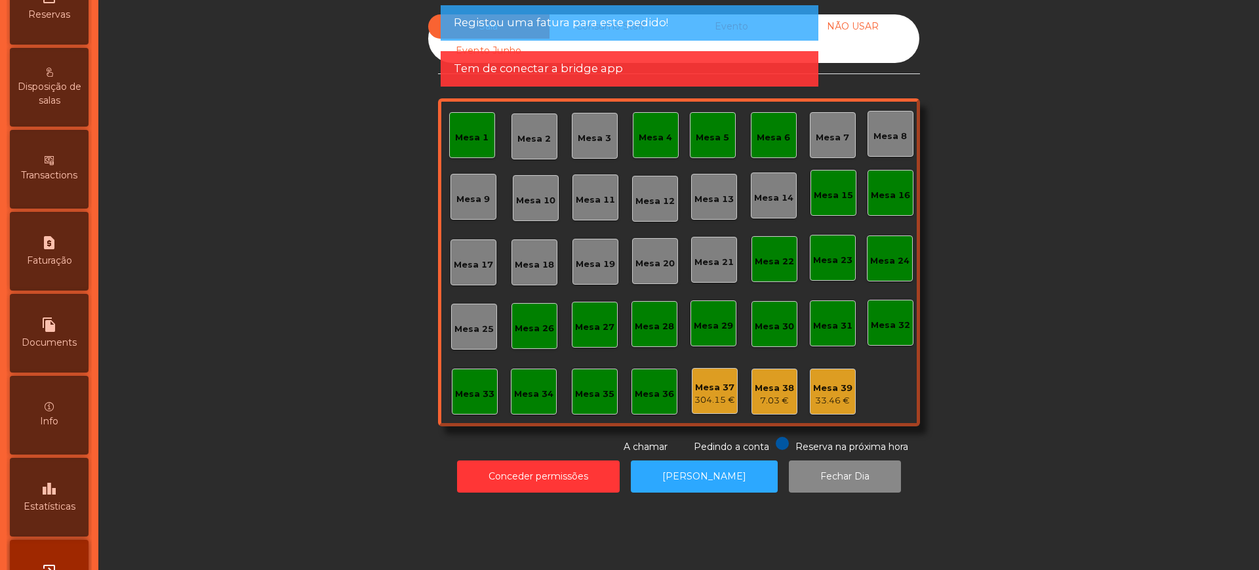
scroll to position [555, 0]
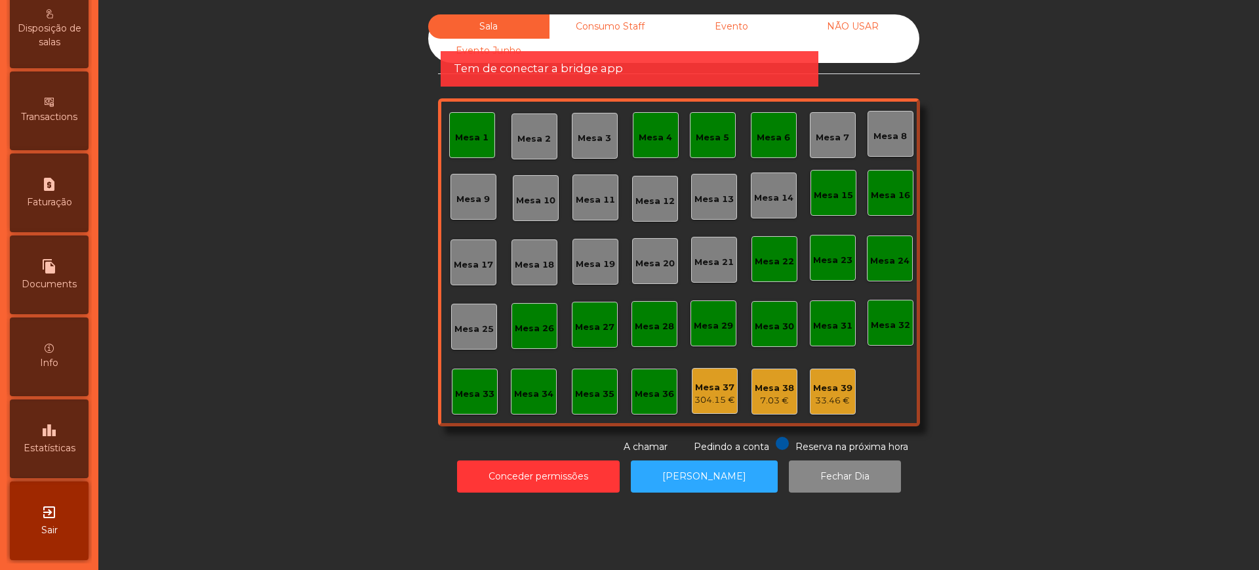
click at [52, 414] on div "leaderboard Estatísticas" at bounding box center [49, 438] width 79 height 79
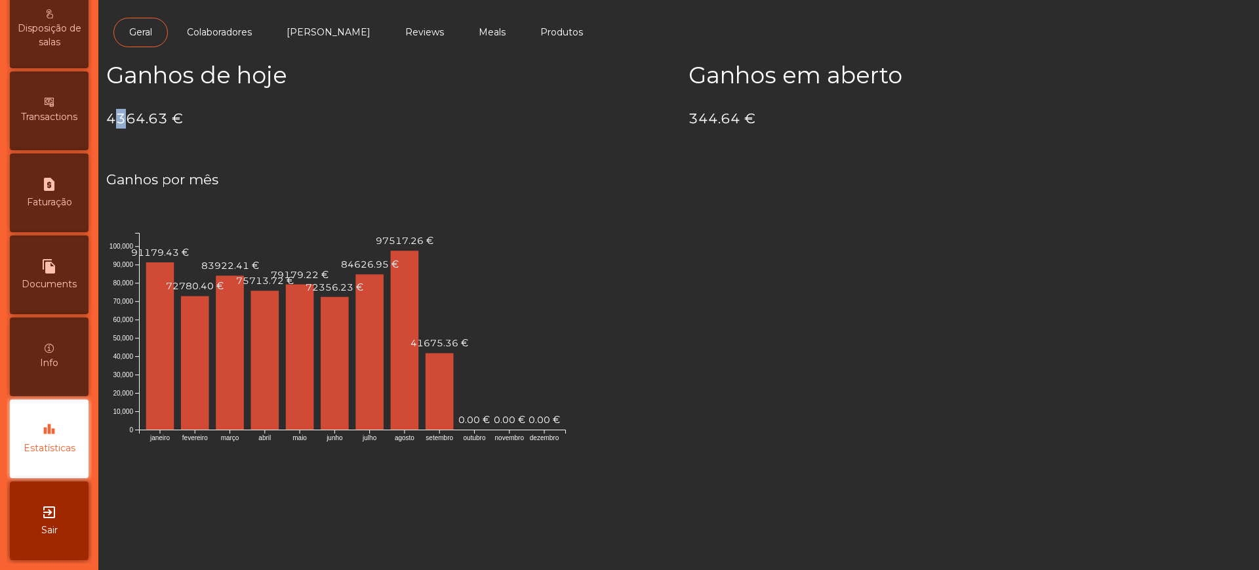
drag, startPoint x: 113, startPoint y: 117, endPoint x: 122, endPoint y: 121, distance: 10.0
click at [122, 121] on h4 "4364.63 €" at bounding box center [387, 119] width 562 height 20
drag, startPoint x: 111, startPoint y: 117, endPoint x: 163, endPoint y: 118, distance: 52.5
click at [163, 118] on h4 "4364.63 €" at bounding box center [387, 119] width 562 height 20
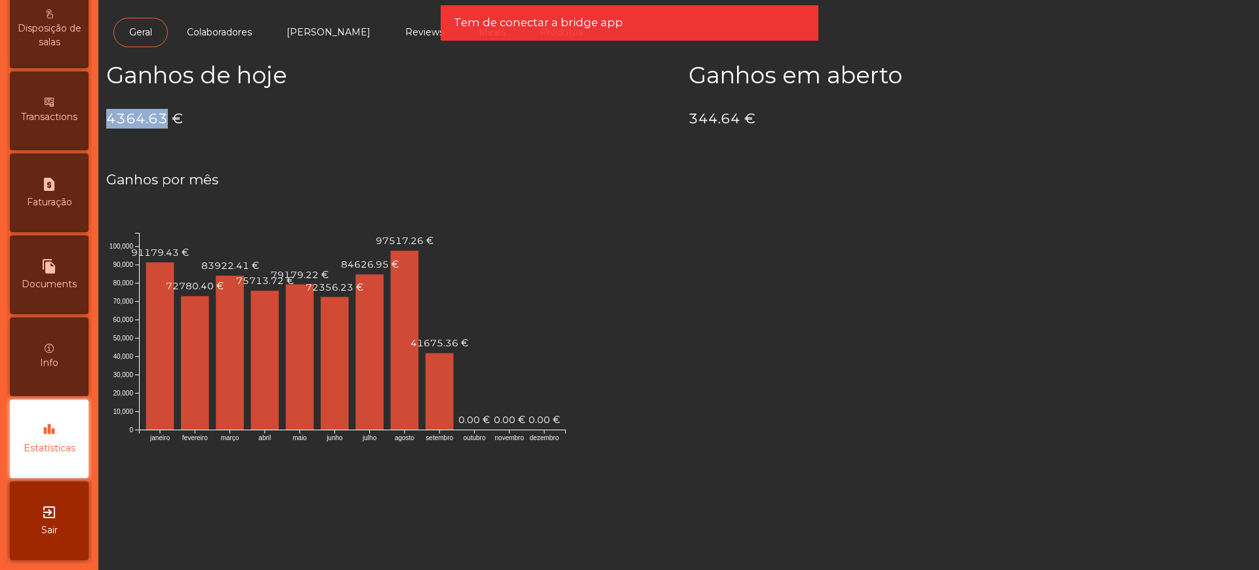
copy h4 "4364.63"
